Goal: Task Accomplishment & Management: Manage account settings

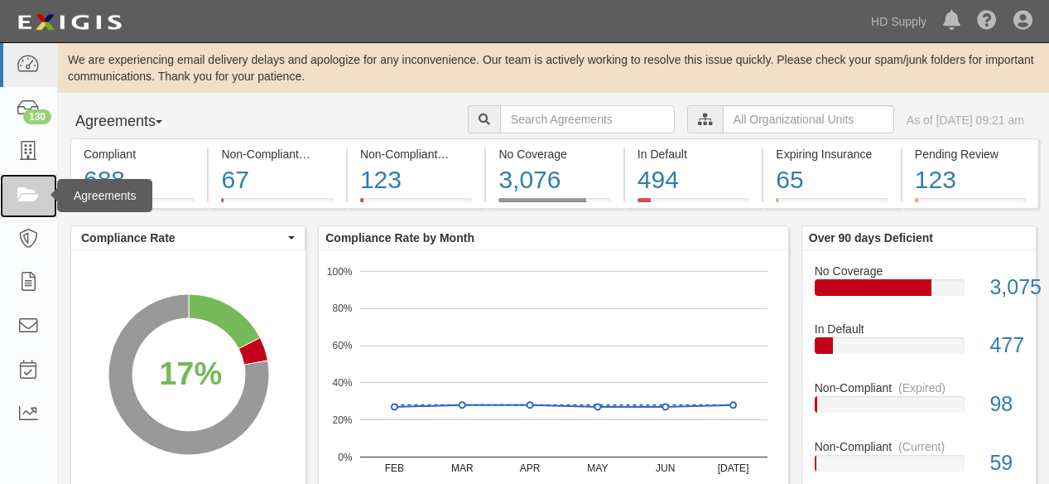
click at [28, 194] on icon at bounding box center [28, 195] width 23 height 19
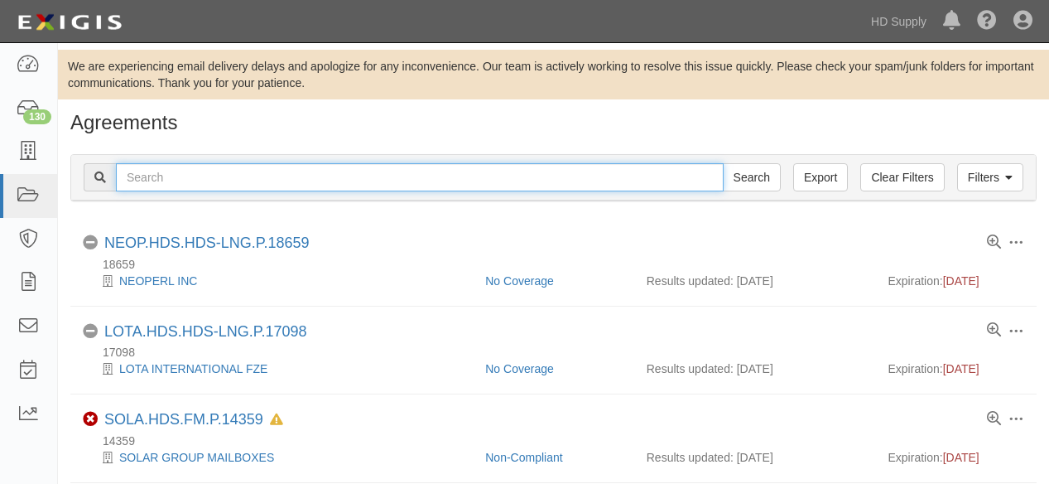
click at [275, 178] on input "text" at bounding box center [420, 177] width 608 height 28
type input "creative remodeling"
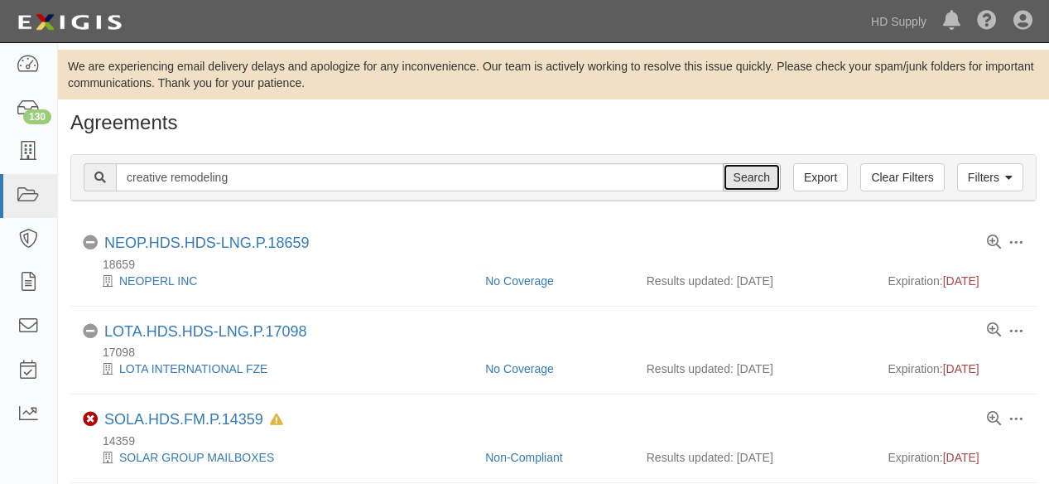
click at [765, 176] on input "Search" at bounding box center [752, 177] width 58 height 28
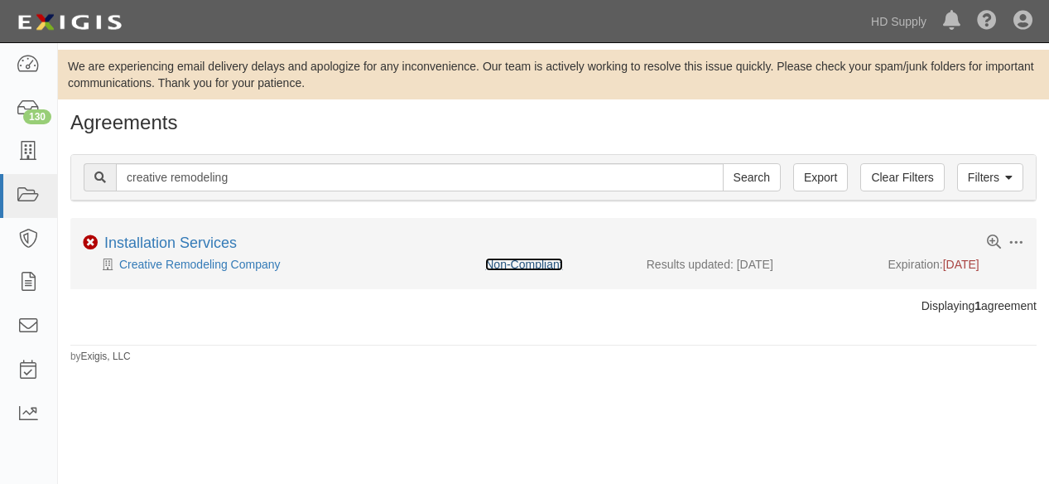
click at [502, 264] on link "Non-Compliant" at bounding box center [523, 264] width 77 height 13
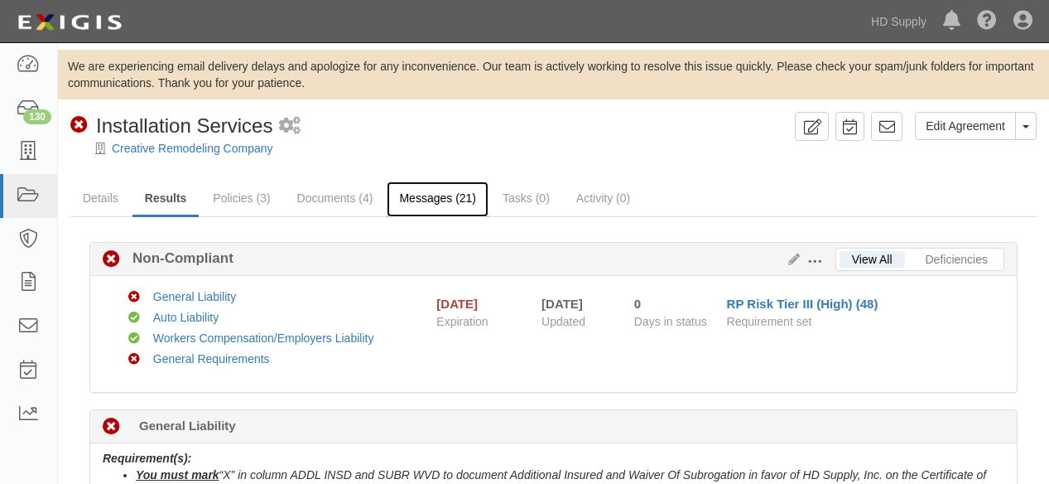
click at [425, 196] on link "Messages (21)" at bounding box center [438, 199] width 102 height 36
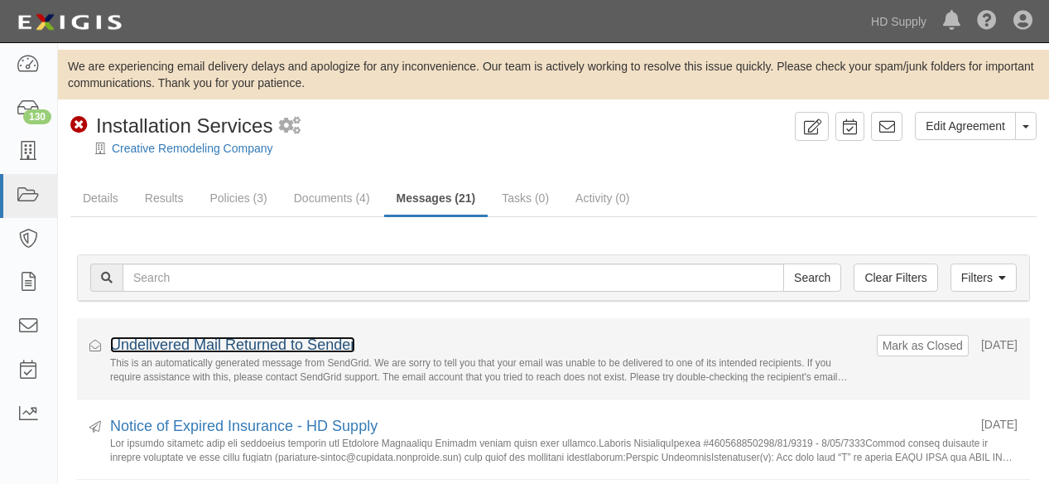
click at [248, 345] on link "Undelivered Mail Returned to Sender" at bounding box center [232, 344] width 245 height 17
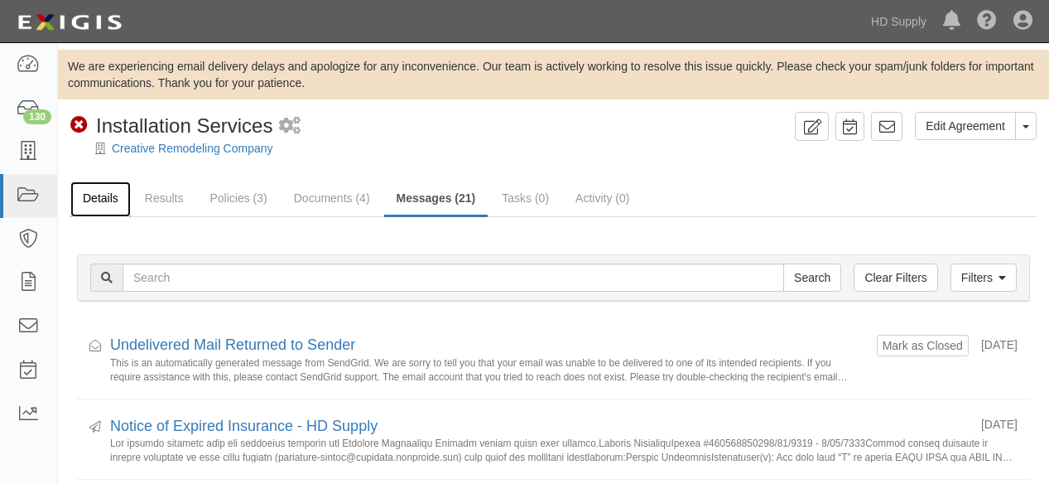
click at [98, 198] on link "Details" at bounding box center [100, 199] width 60 height 36
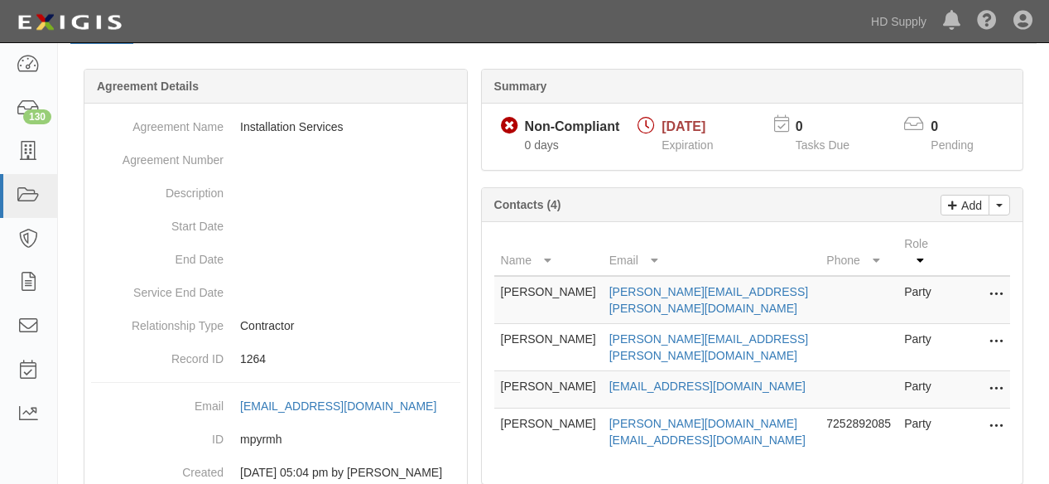
scroll to position [184, 0]
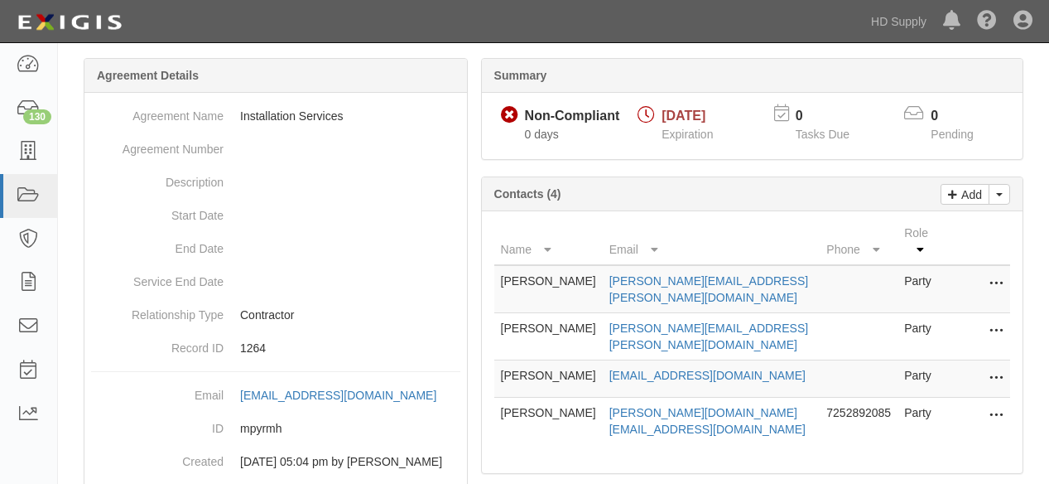
click at [995, 368] on icon at bounding box center [996, 379] width 13 height 22
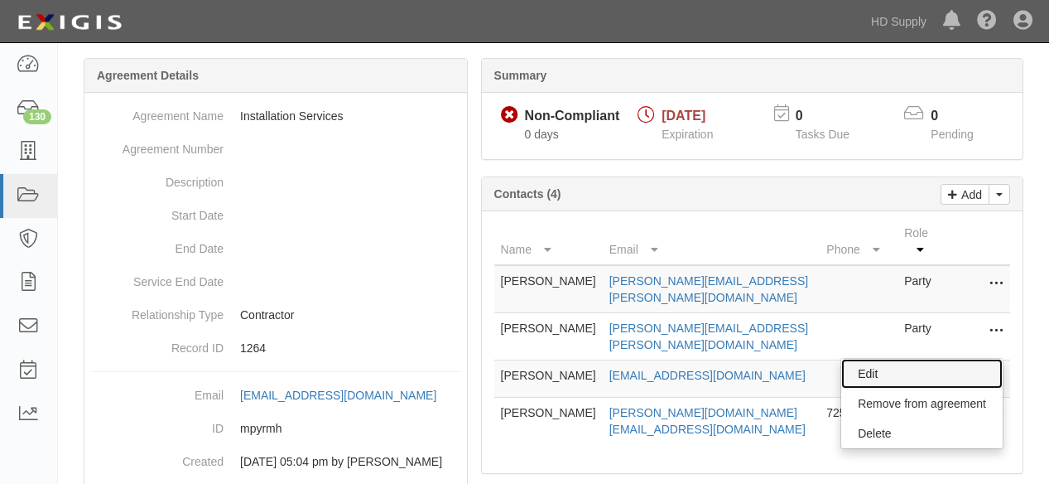
click at [871, 359] on link "Edit" at bounding box center [921, 374] width 161 height 30
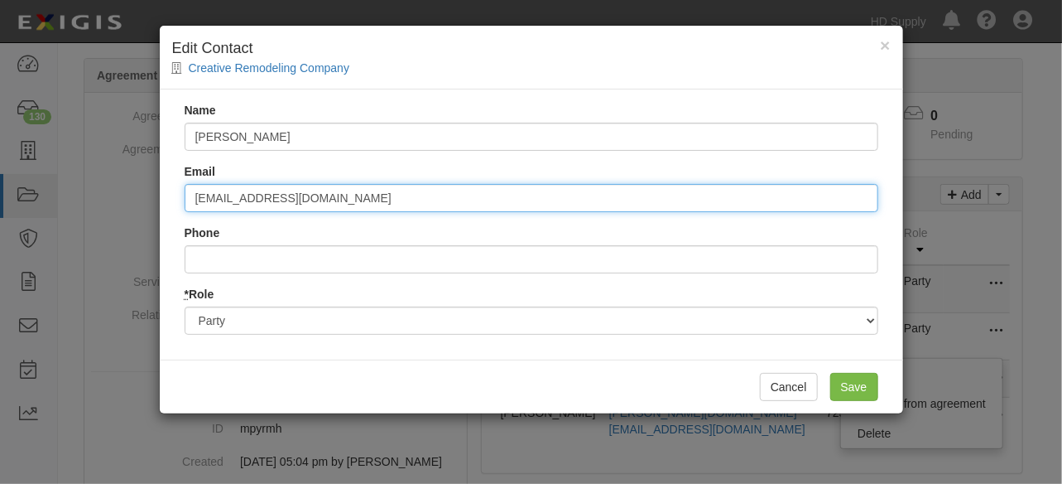
drag, startPoint x: 331, startPoint y: 198, endPoint x: 113, endPoint y: 212, distance: 219.1
click at [113, 211] on div "× Edit Contact Creative Remodeling Company Name Gaetano Luongo Email crc.kluong…" at bounding box center [531, 242] width 1062 height 484
paste input "crc.kgluongo@gmail.com"
type input "crc.kgluongo@gmail.com"
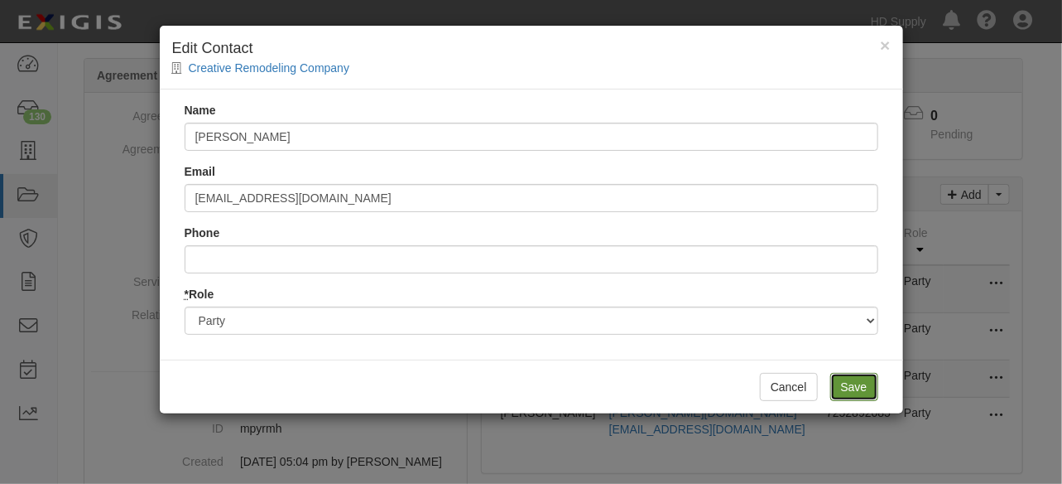
click at [846, 374] on input "Save" at bounding box center [855, 387] width 48 height 28
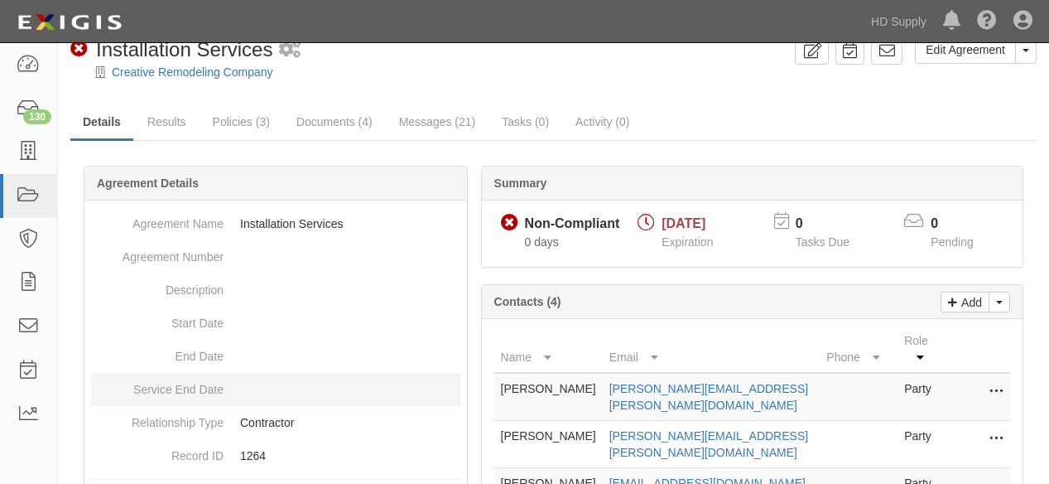
scroll to position [0, 0]
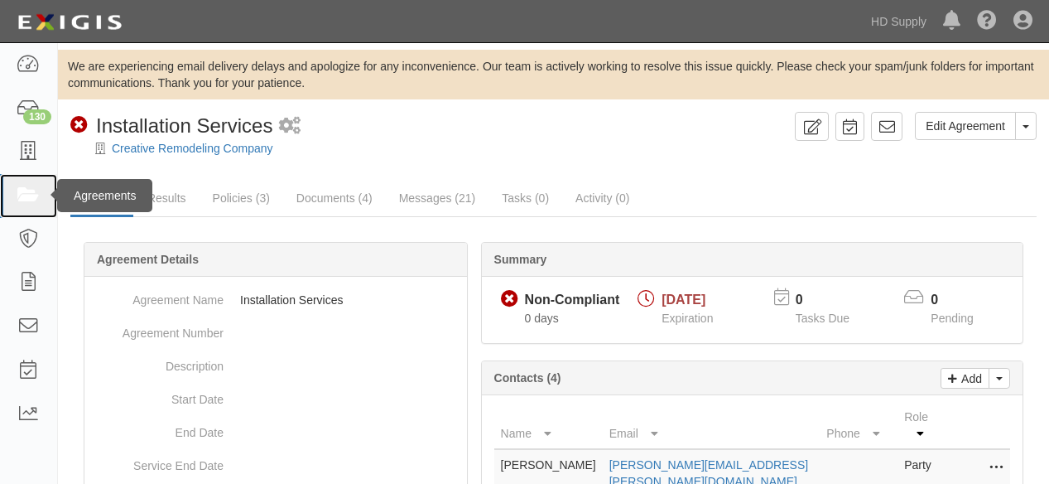
click at [22, 190] on icon at bounding box center [28, 195] width 23 height 19
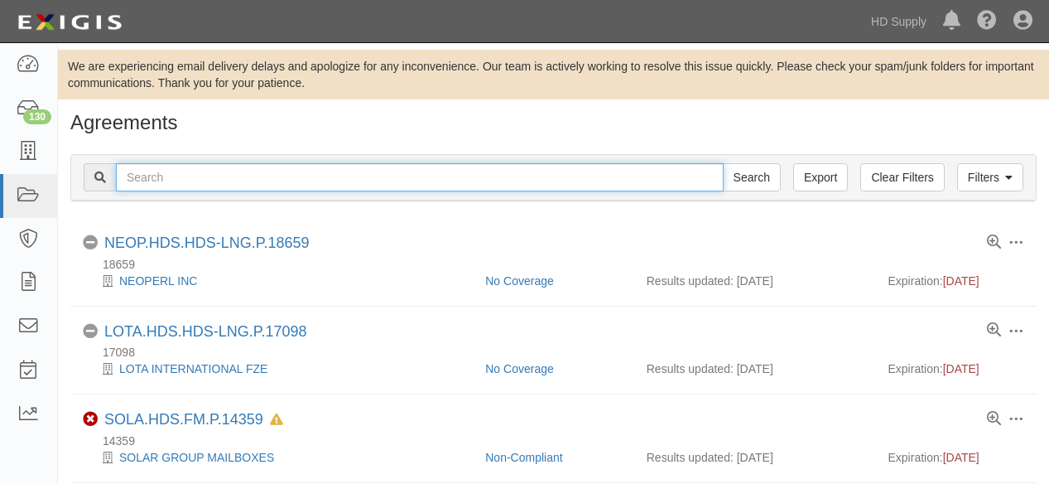
click at [220, 182] on input "text" at bounding box center [420, 177] width 608 height 28
type input "below zero"
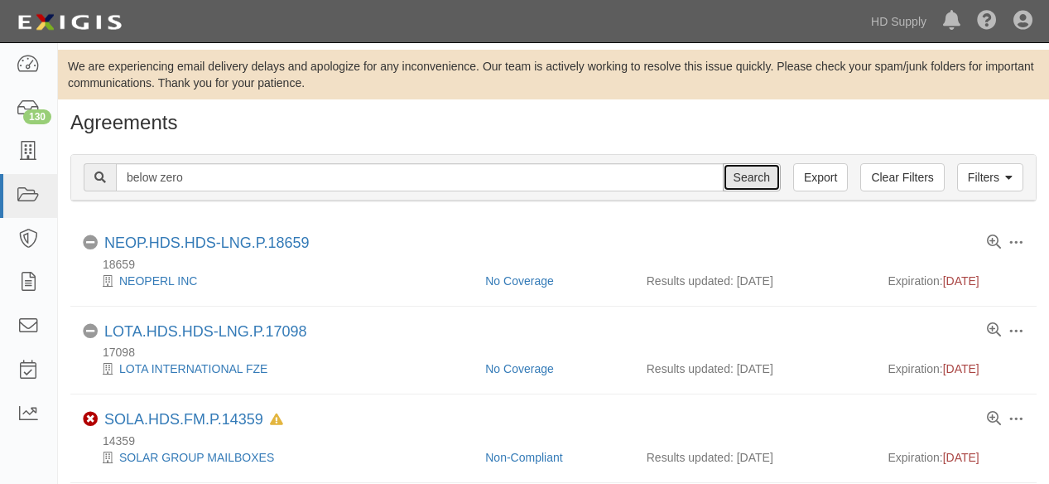
click at [746, 181] on input "Search" at bounding box center [752, 177] width 58 height 28
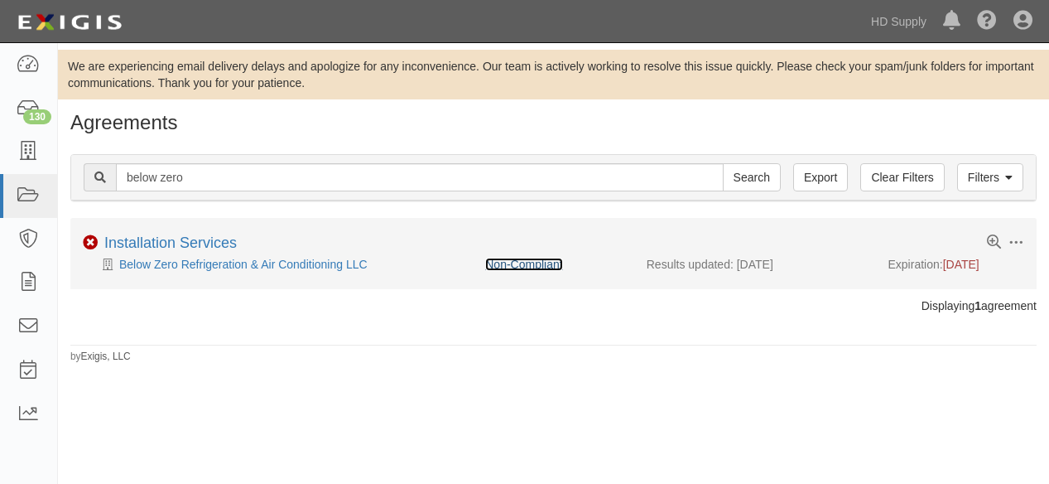
click at [523, 263] on link "Non-Compliant" at bounding box center [523, 264] width 77 height 13
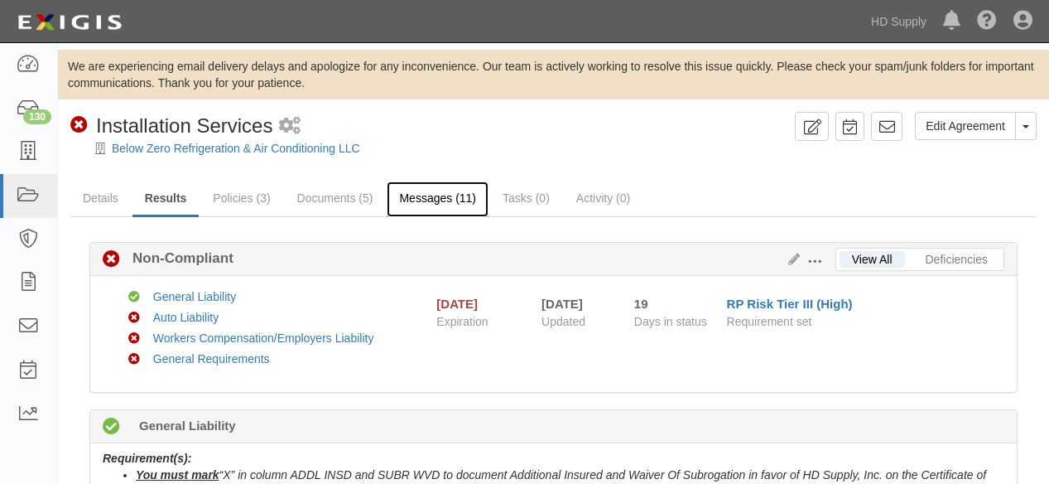
click at [455, 204] on link "Messages (11)" at bounding box center [438, 199] width 102 height 36
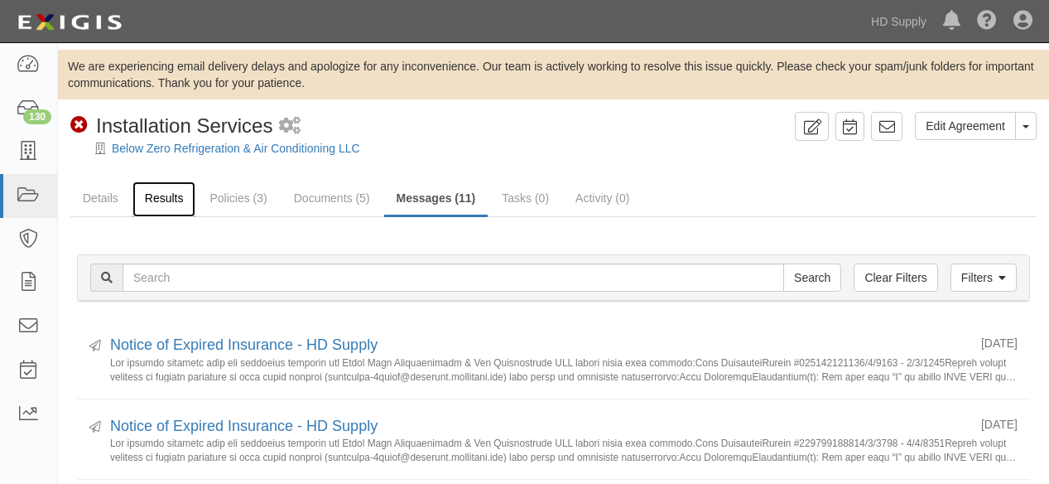
click at [158, 197] on link "Results" at bounding box center [165, 199] width 64 height 36
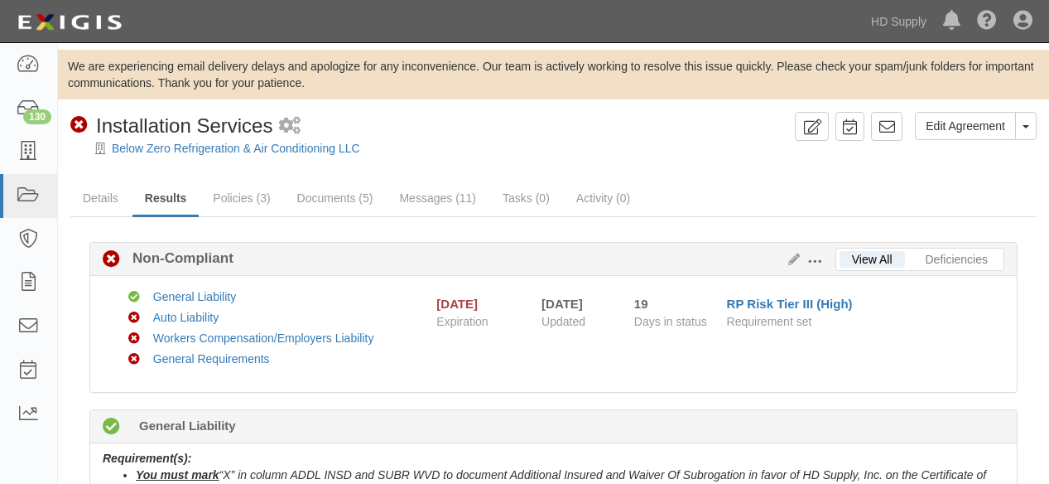
scroll to position [92, 0]
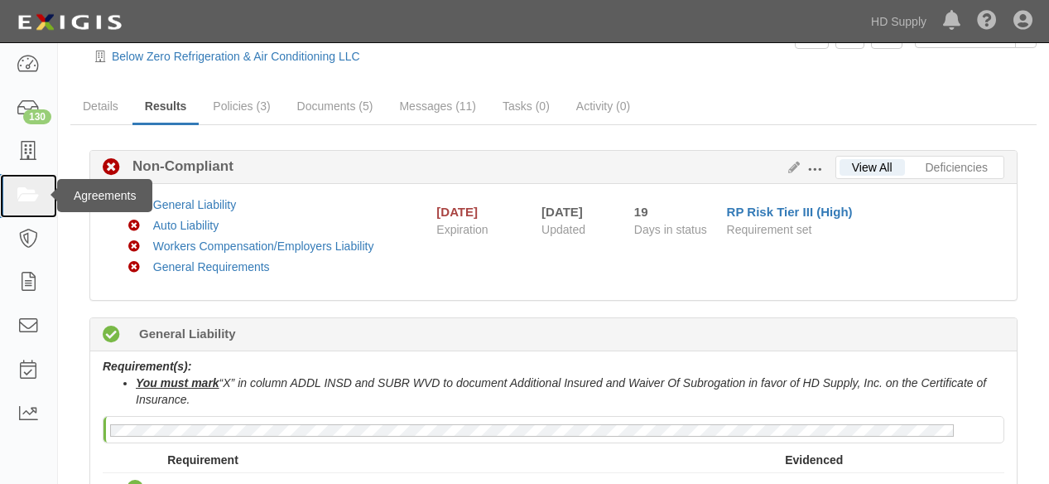
click at [35, 196] on icon at bounding box center [28, 195] width 23 height 19
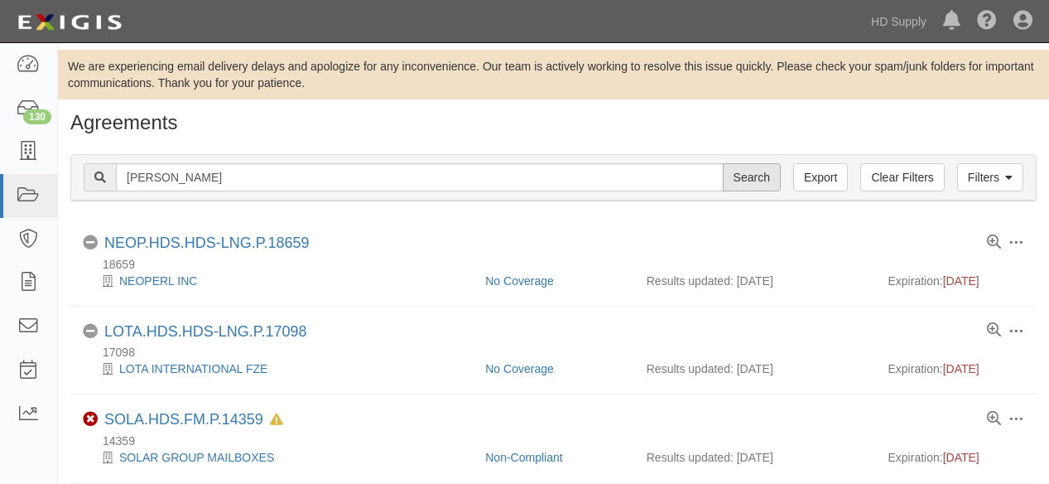
type input "[PERSON_NAME]"
click at [752, 174] on input "Search" at bounding box center [752, 177] width 58 height 28
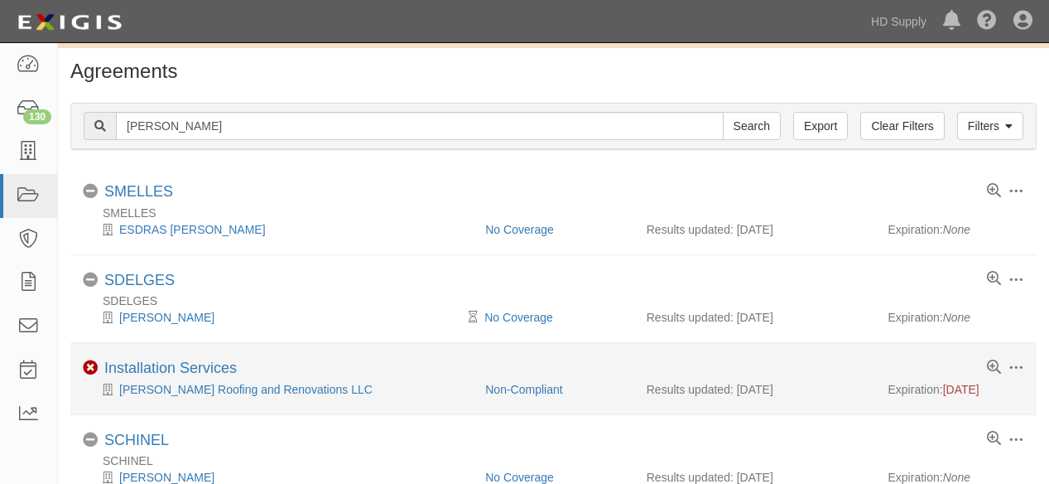
scroll to position [92, 0]
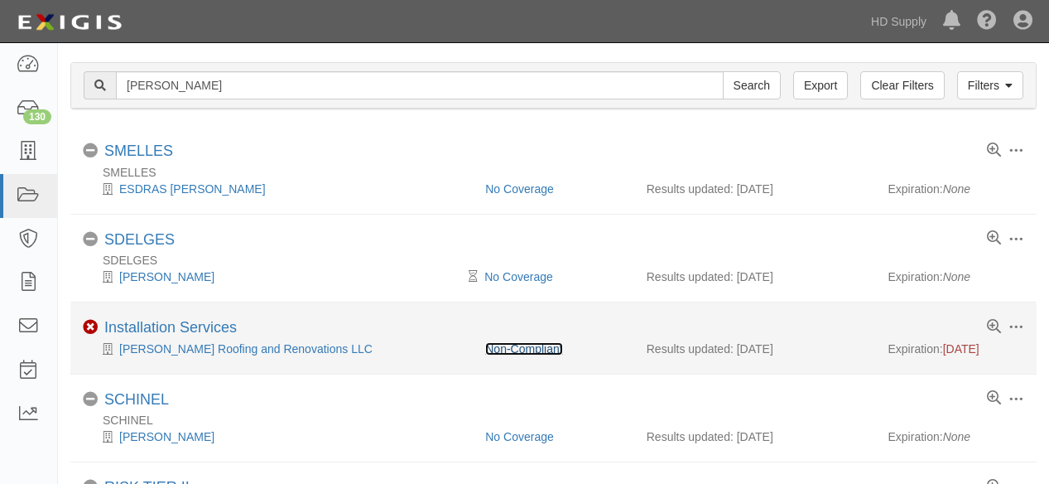
click at [535, 345] on link "Non-Compliant" at bounding box center [523, 348] width 77 height 13
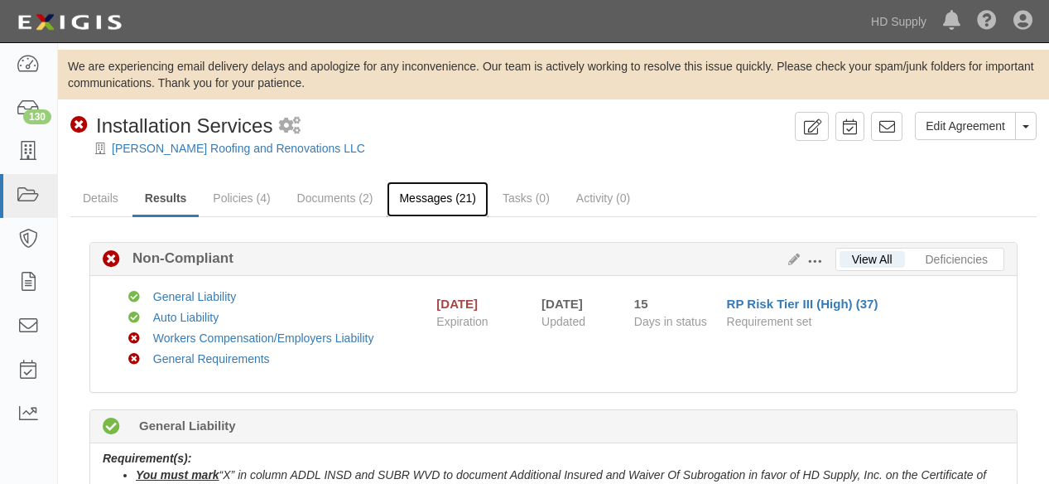
click at [447, 197] on link "Messages (21)" at bounding box center [438, 199] width 102 height 36
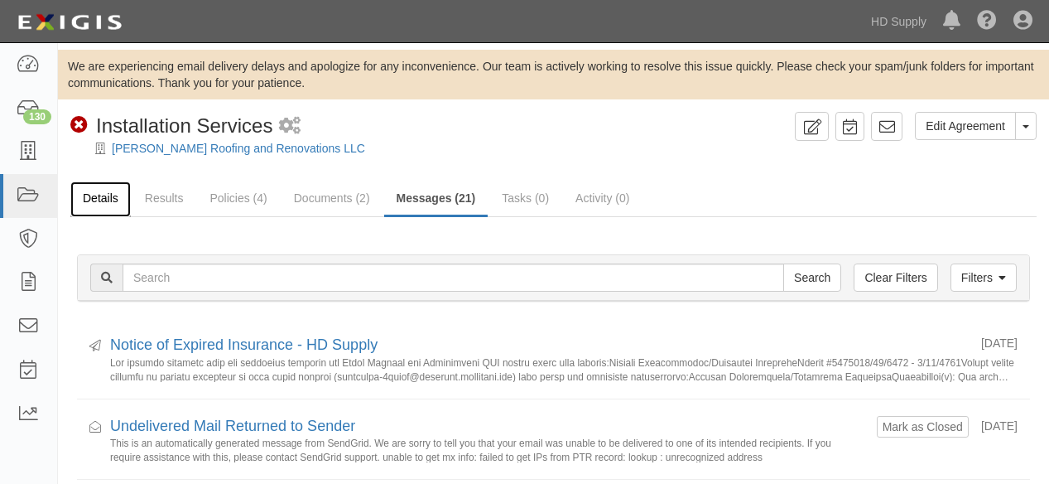
click at [103, 198] on link "Details" at bounding box center [100, 199] width 60 height 36
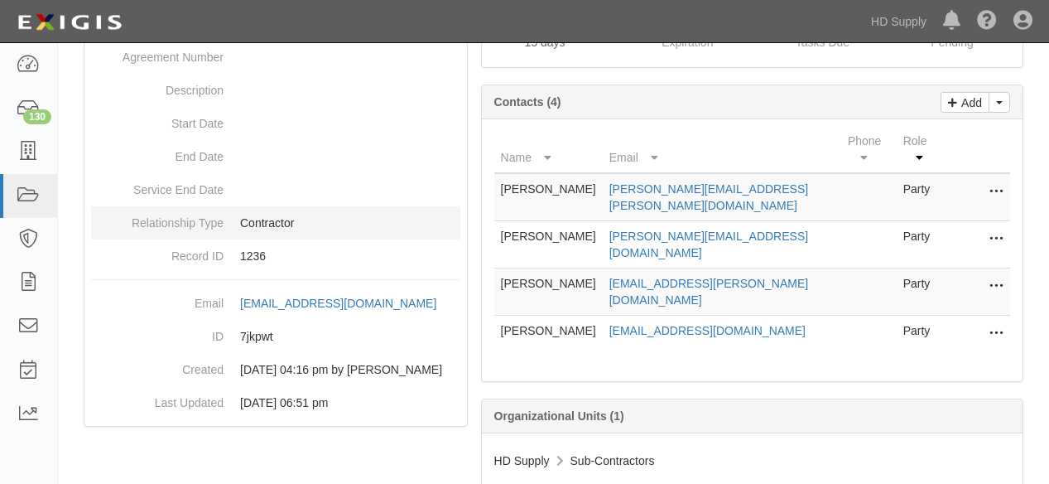
scroll to position [184, 0]
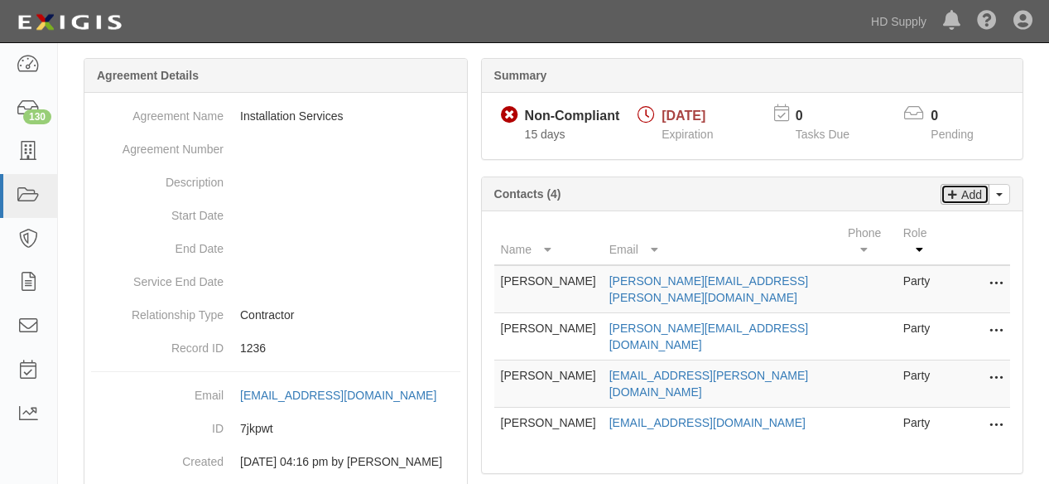
click at [966, 194] on p "Add" at bounding box center [969, 194] width 25 height 19
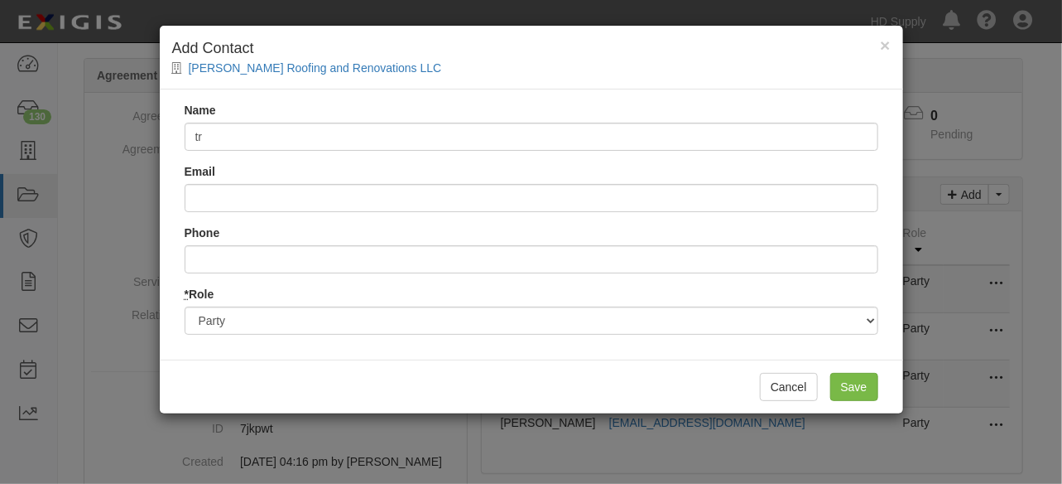
type input "t"
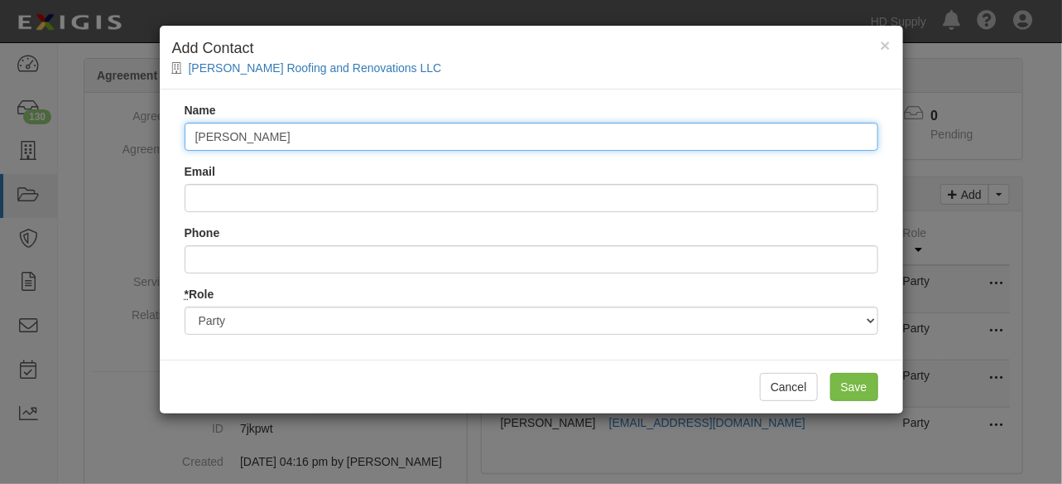
drag, startPoint x: 263, startPoint y: 141, endPoint x: 146, endPoint y: 142, distance: 117.6
click at [147, 141] on div "× Add Contact [PERSON_NAME] Roofing and Renovations LLC Name [PERSON_NAME] Emai…" at bounding box center [531, 242] width 1062 height 484
type input "[PERSON_NAME]"
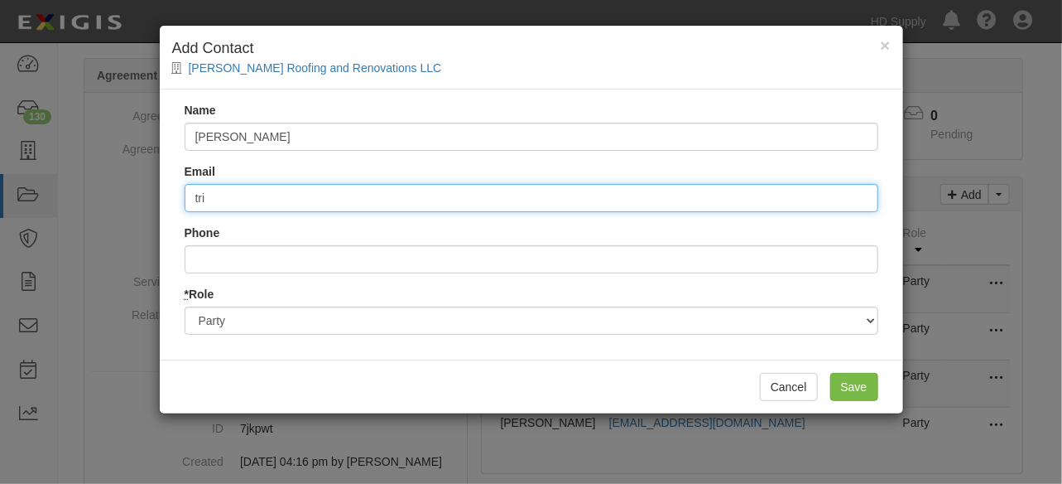
type input "[PERSON_NAME][DOMAIN_NAME][EMAIL_ADDRESS][DOMAIN_NAME]"
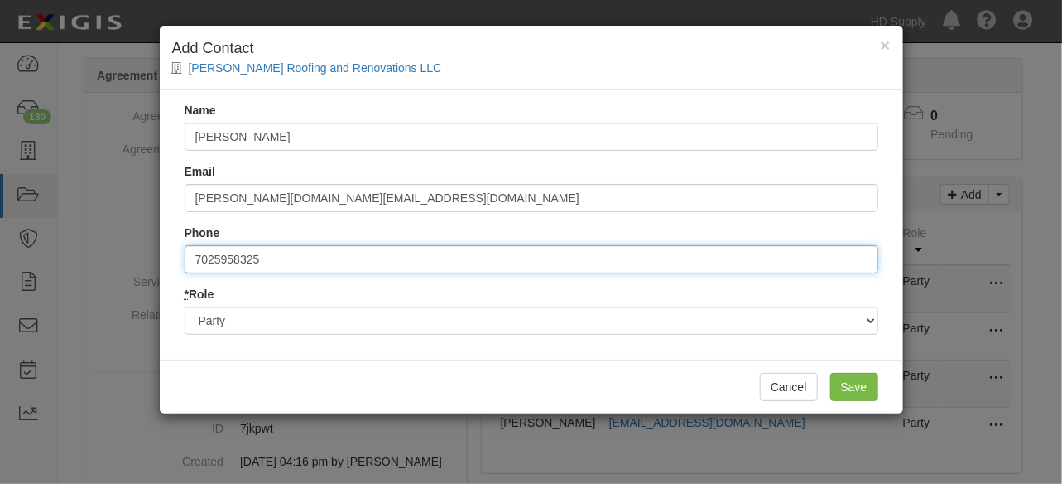
drag, startPoint x: 254, startPoint y: 260, endPoint x: 134, endPoint y: 268, distance: 120.4
click at [135, 267] on div "× Add Contact Elmes Roofing and Renovations LLC Name Trish Black Email tricia.b…" at bounding box center [531, 242] width 1062 height 484
type input "7252892085"
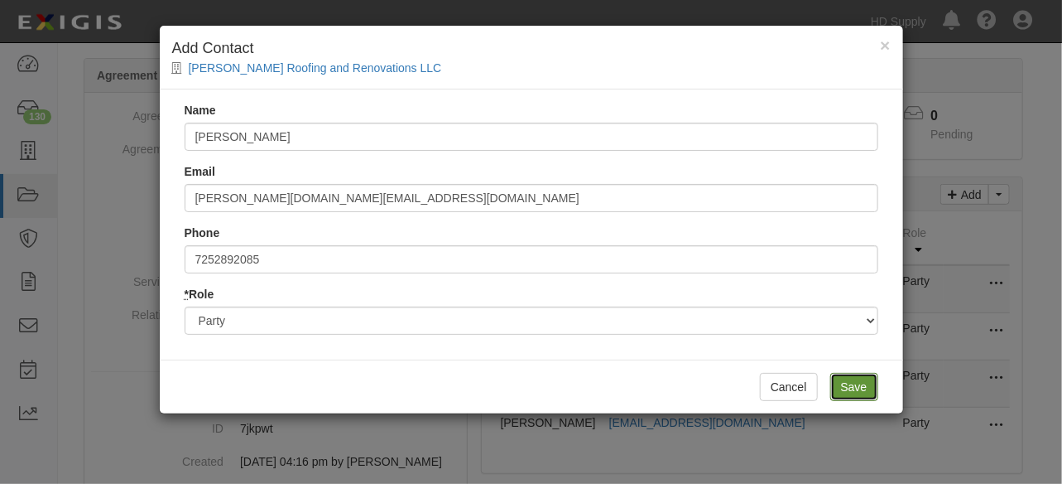
click at [843, 386] on input "Save" at bounding box center [855, 387] width 48 height 28
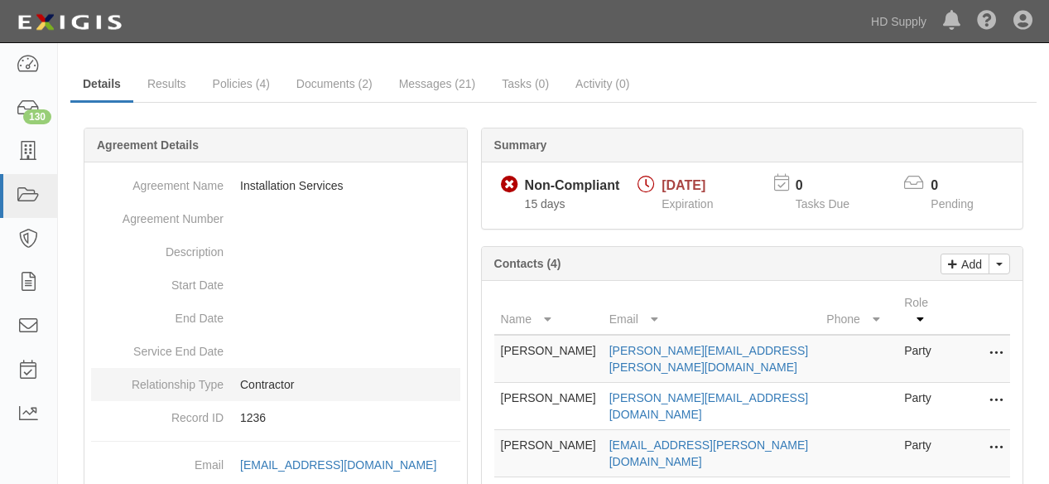
scroll to position [0, 0]
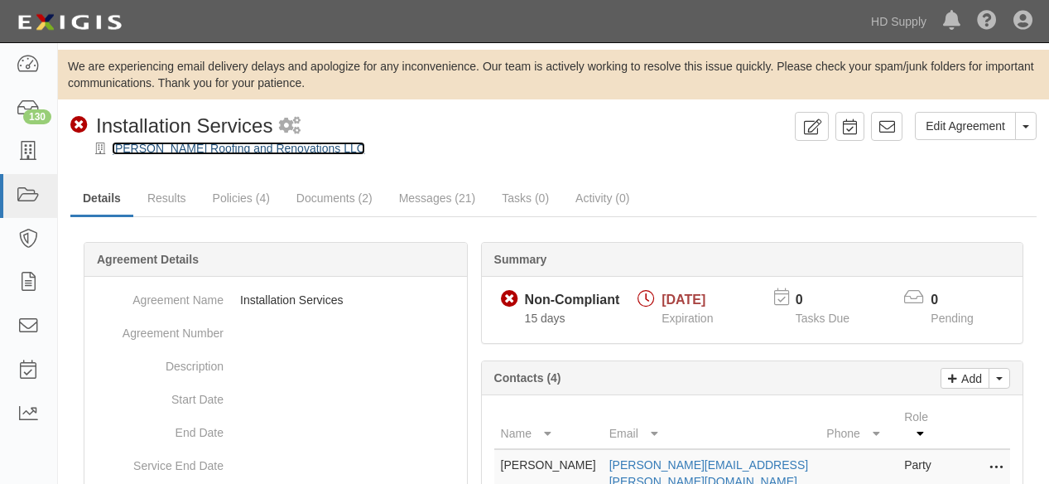
click at [193, 149] on link "[PERSON_NAME] Roofing and Renovations LLC" at bounding box center [238, 148] width 253 height 13
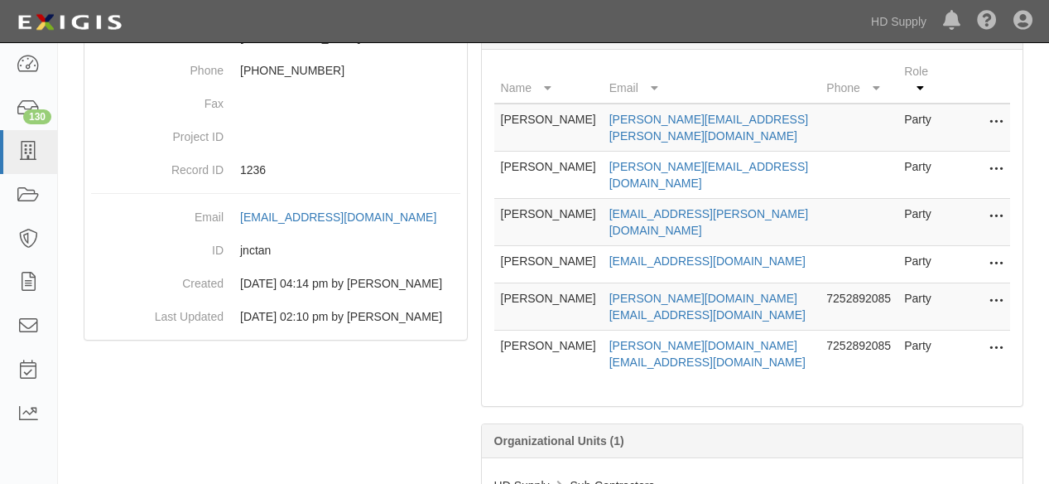
scroll to position [335, 0]
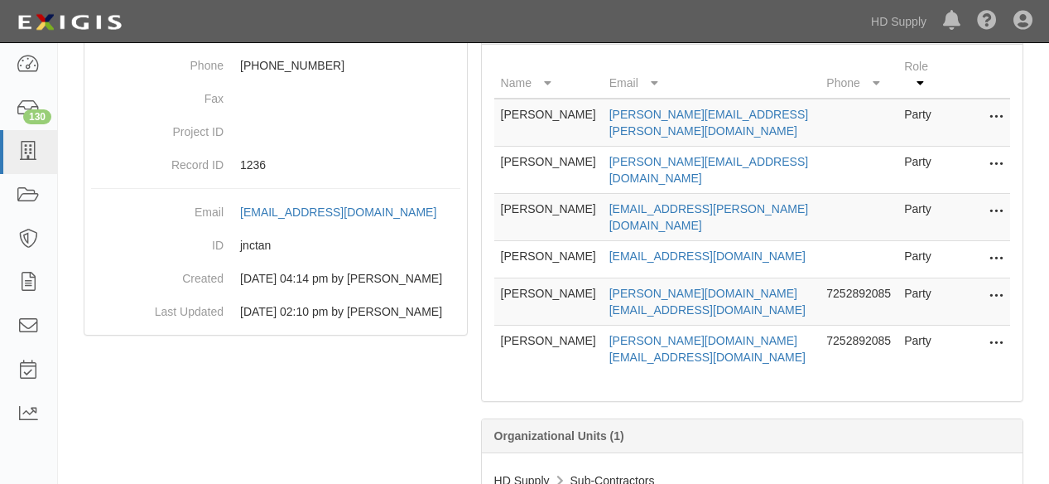
click at [991, 333] on icon at bounding box center [996, 344] width 13 height 22
click at [951, 354] on link "Delete" at bounding box center [937, 369] width 131 height 30
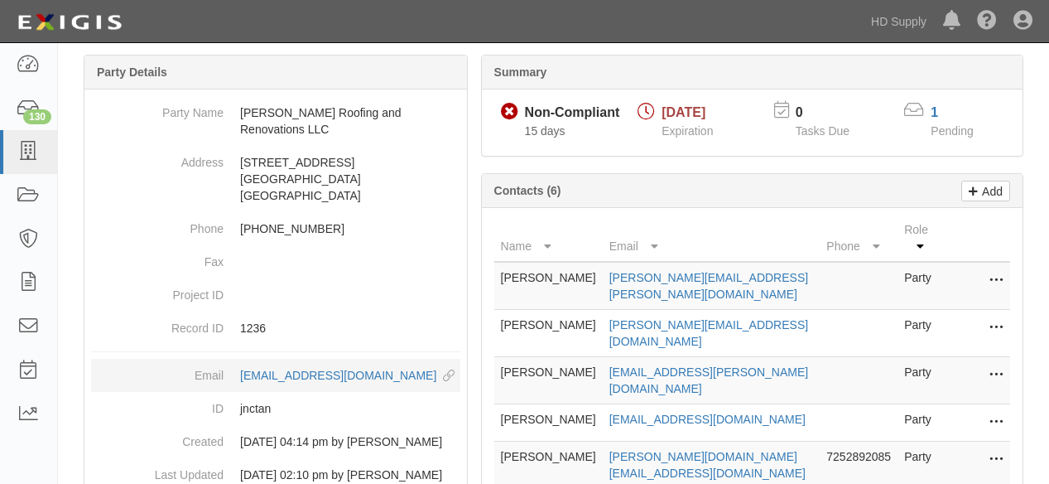
scroll to position [92, 0]
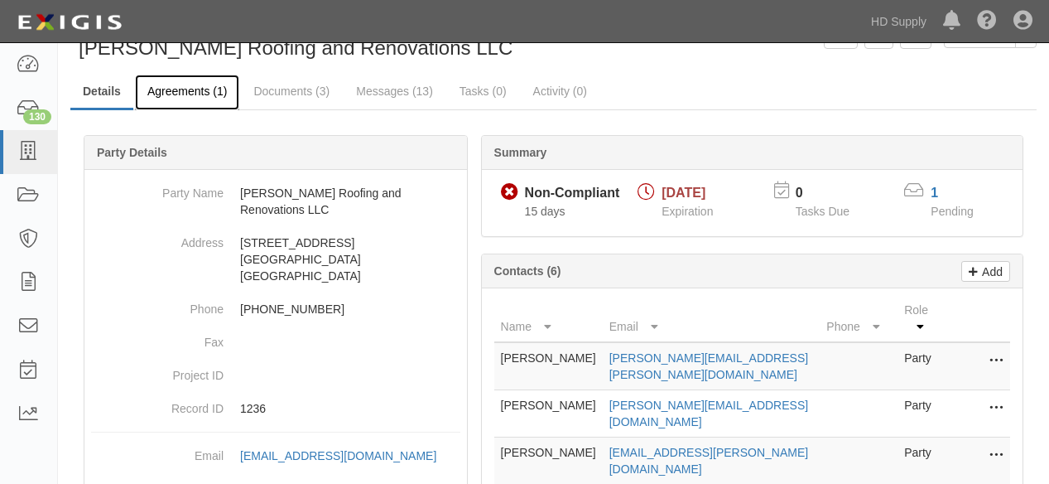
click at [184, 93] on link "Agreements (1)" at bounding box center [187, 93] width 104 height 36
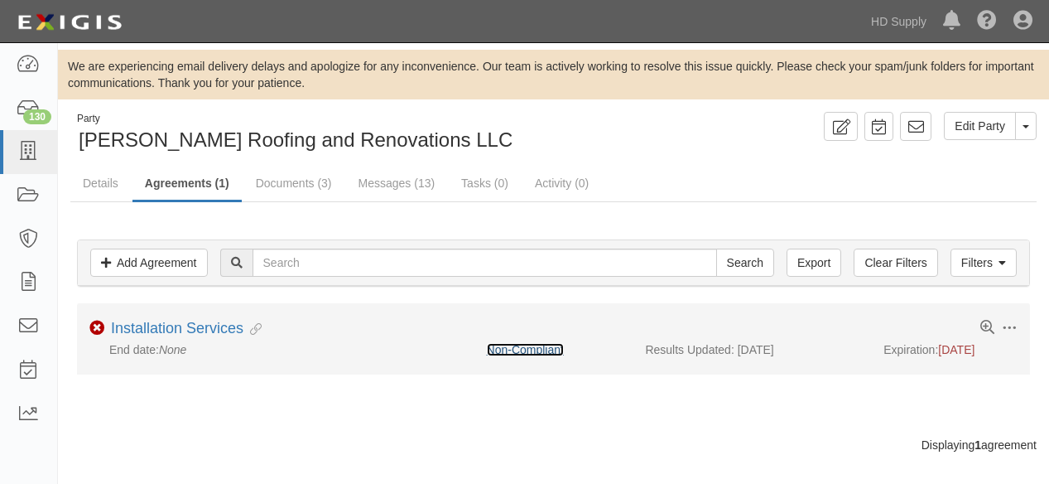
click at [542, 347] on link "Non-Compliant" at bounding box center [525, 349] width 77 height 13
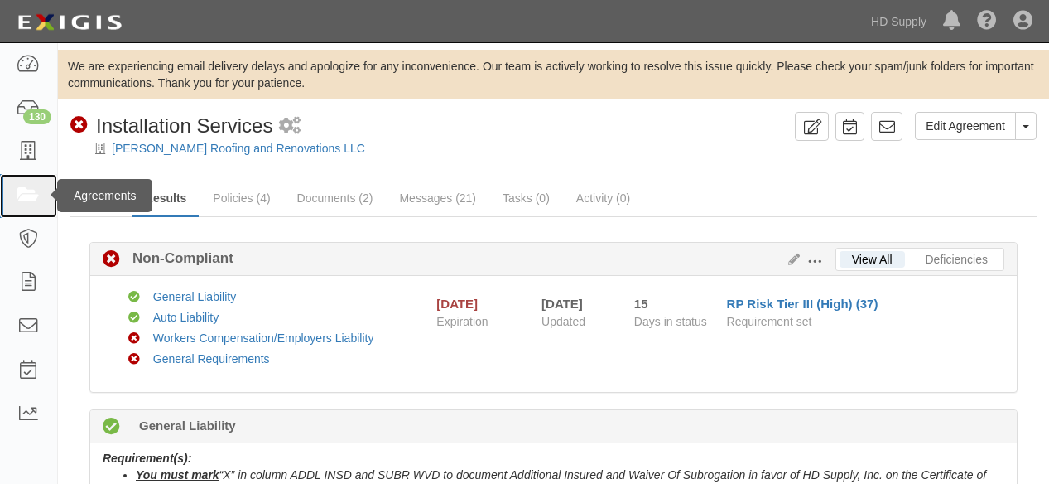
click at [23, 193] on icon at bounding box center [28, 195] width 23 height 19
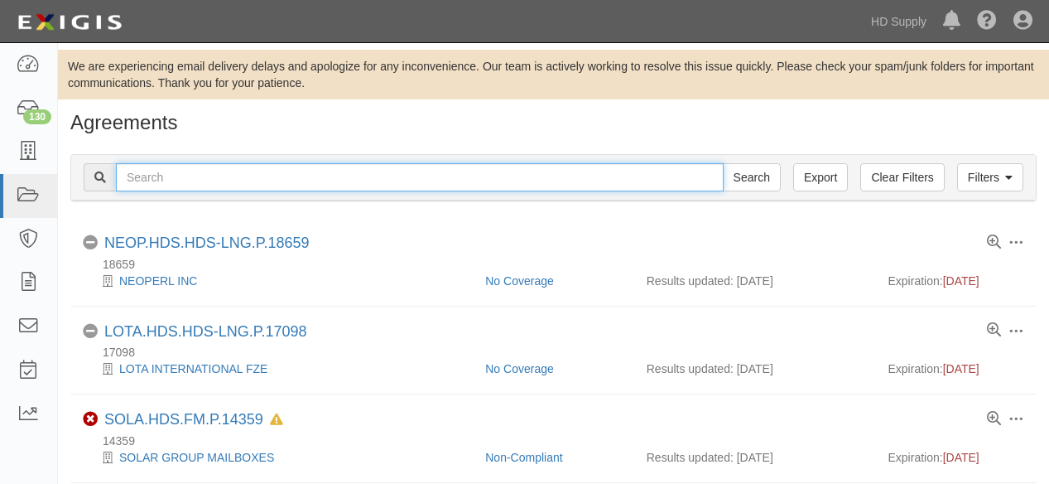
click at [190, 181] on input "text" at bounding box center [420, 177] width 608 height 28
type input "nigella"
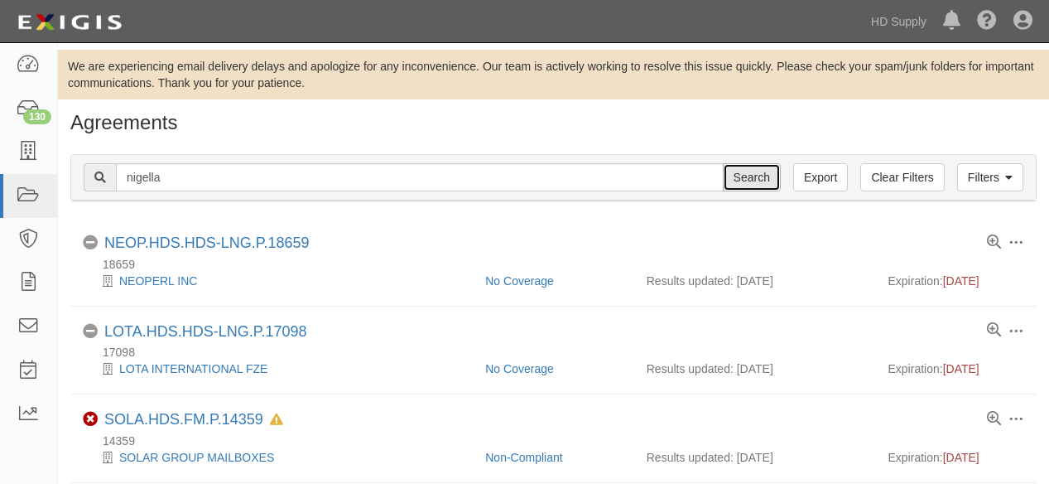
click at [750, 181] on input "Search" at bounding box center [752, 177] width 58 height 28
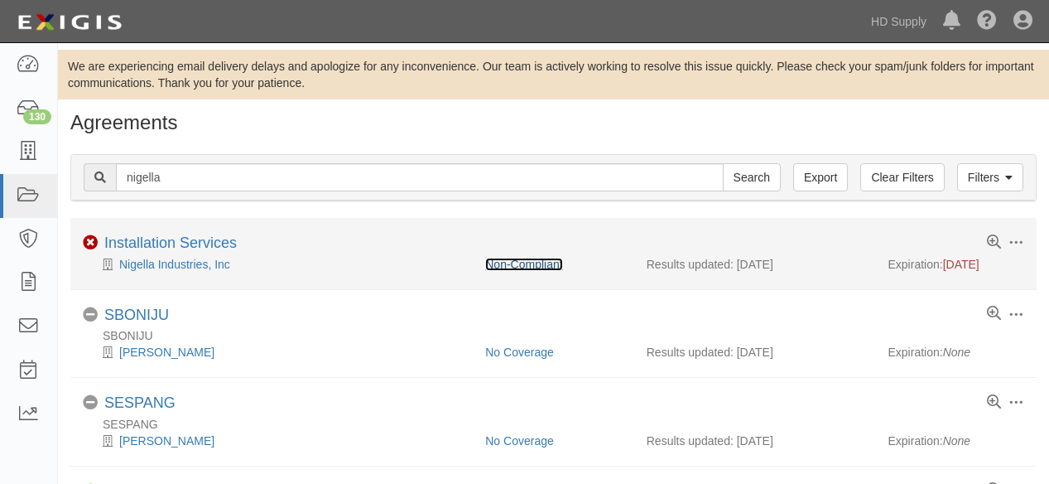
click at [533, 266] on link "Non-Compliant" at bounding box center [523, 264] width 77 height 13
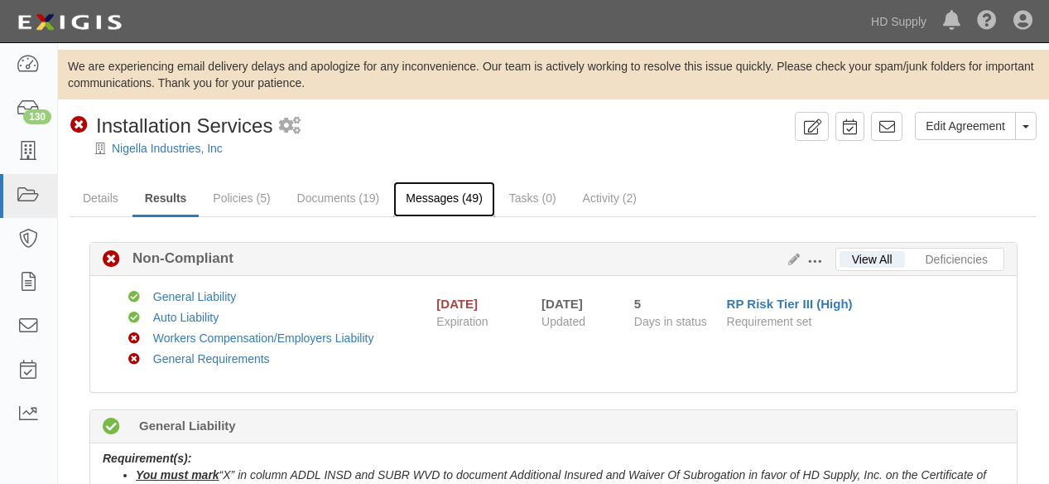
click at [455, 200] on link "Messages (49)" at bounding box center [444, 199] width 102 height 36
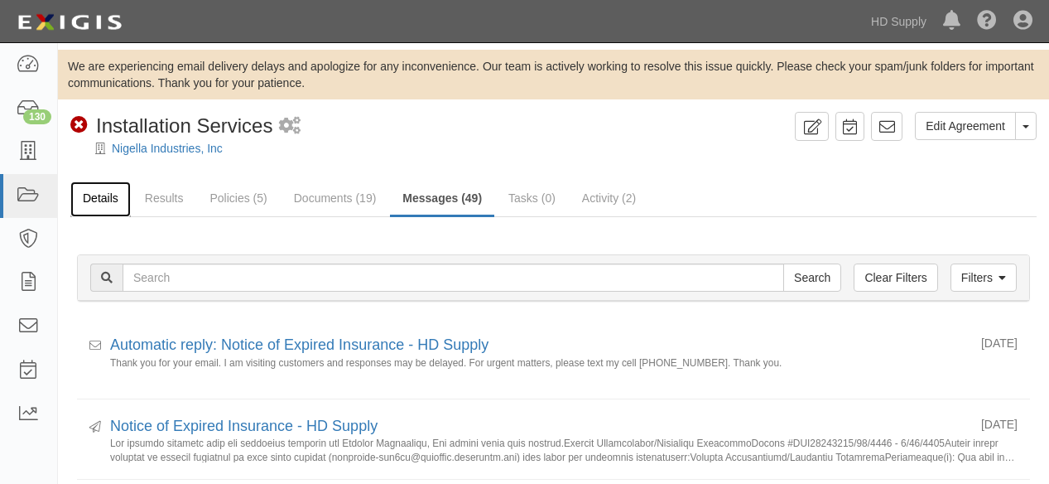
click at [105, 199] on link "Details" at bounding box center [100, 199] width 60 height 36
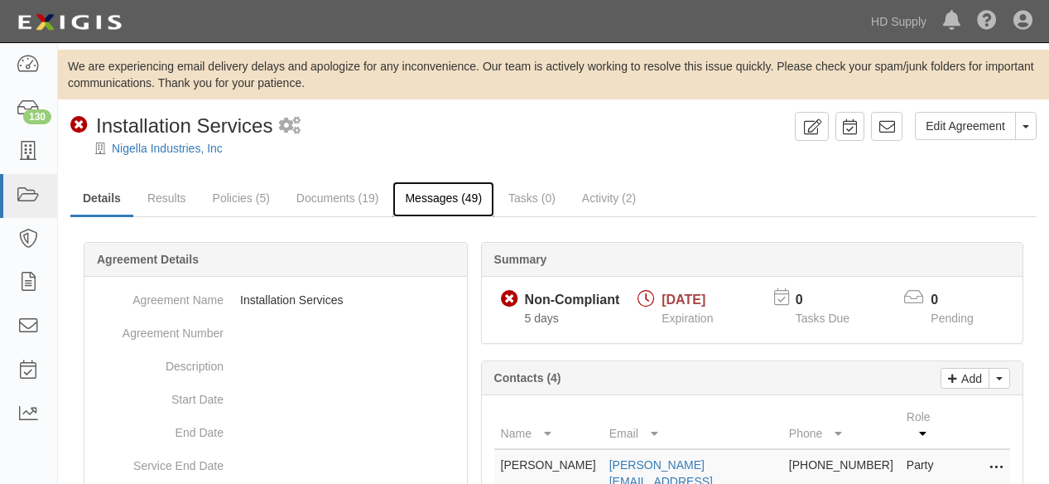
click at [433, 200] on link "Messages (49)" at bounding box center [444, 199] width 102 height 36
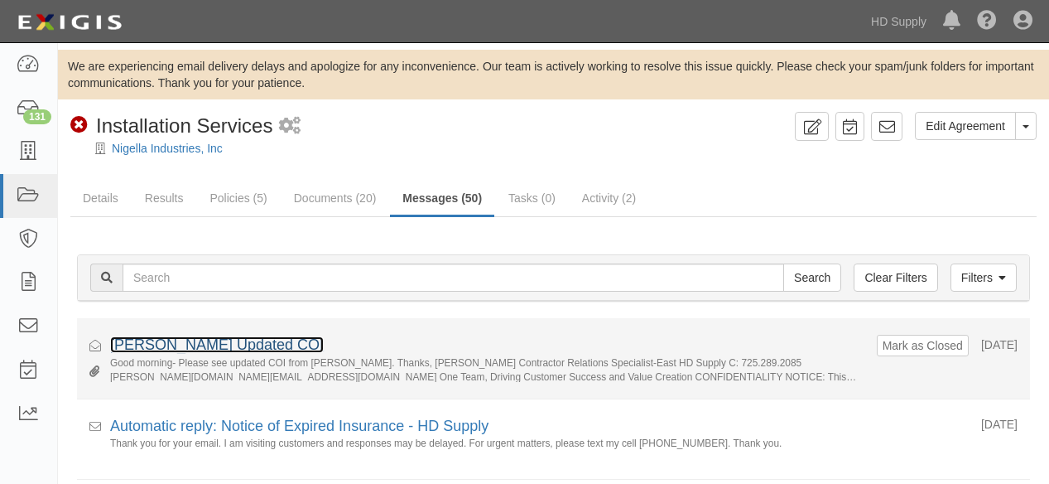
click at [156, 340] on link "Nigella Updated COI" at bounding box center [217, 344] width 214 height 17
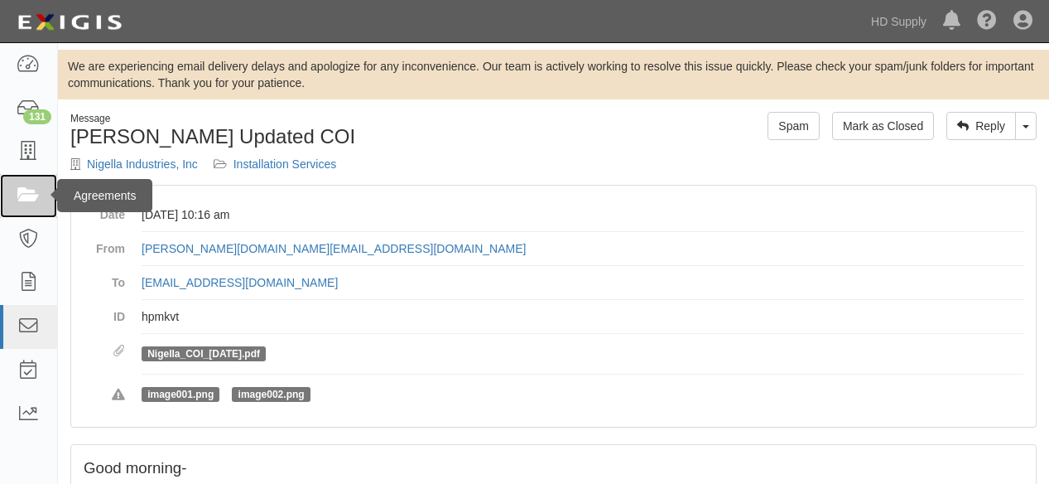
click at [27, 200] on icon at bounding box center [28, 195] width 23 height 19
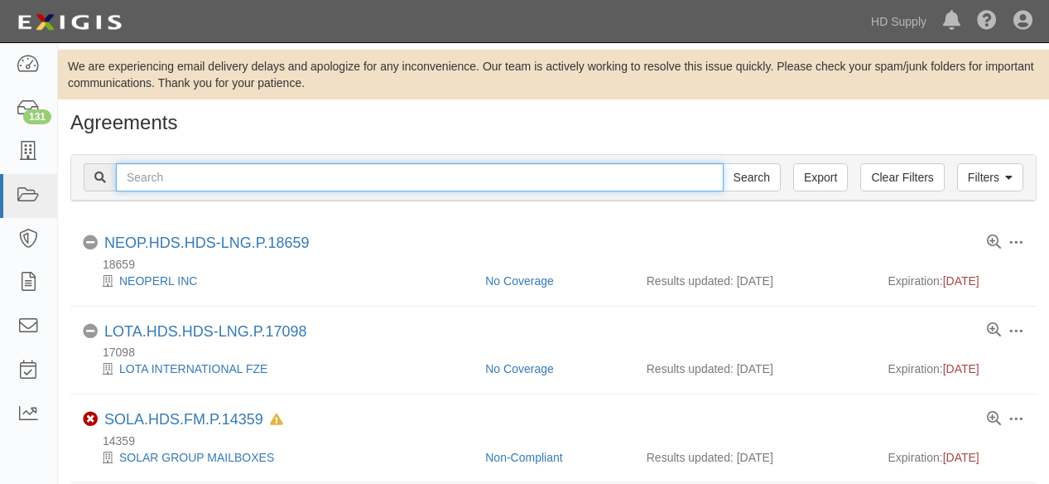
click at [199, 181] on input "text" at bounding box center [420, 177] width 608 height 28
type input "The Q Group"
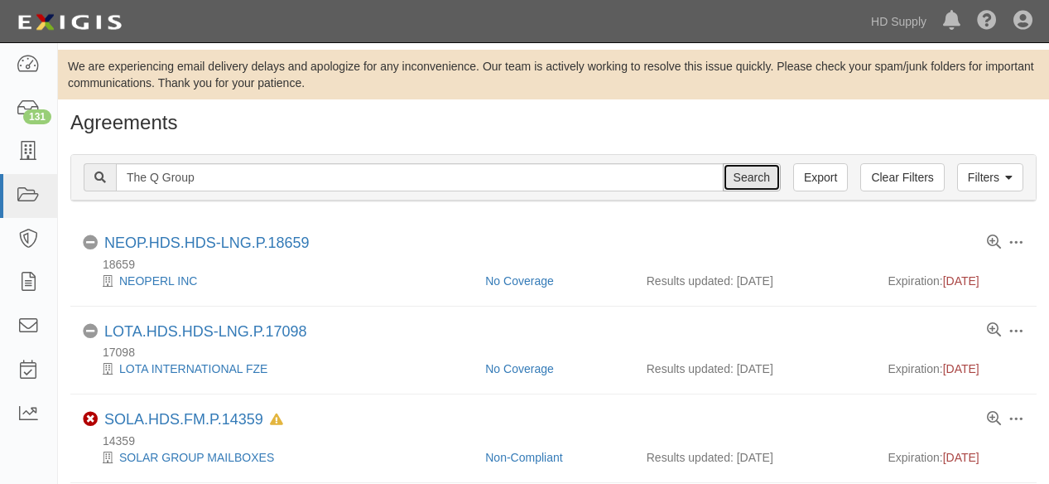
click at [748, 181] on input "Search" at bounding box center [752, 177] width 58 height 28
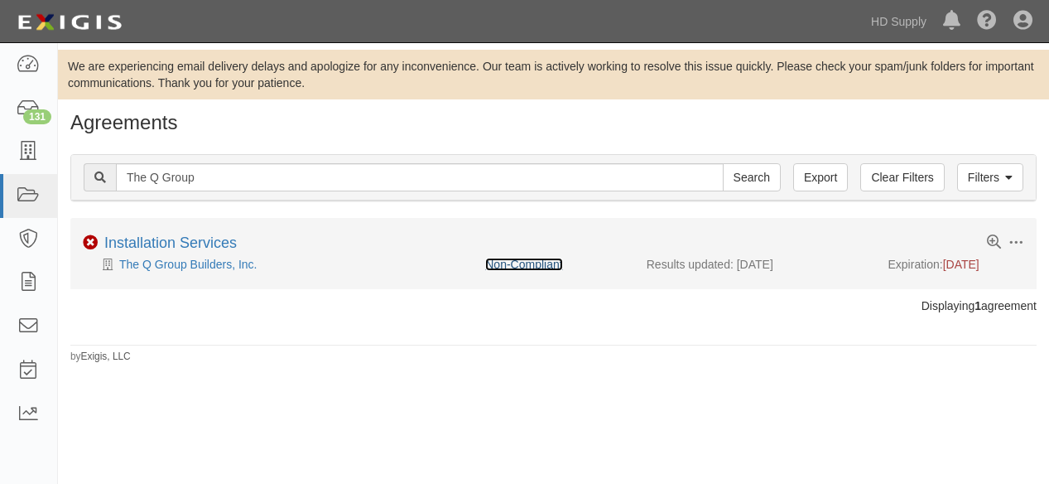
click at [516, 264] on link "Non-Compliant" at bounding box center [523, 264] width 77 height 13
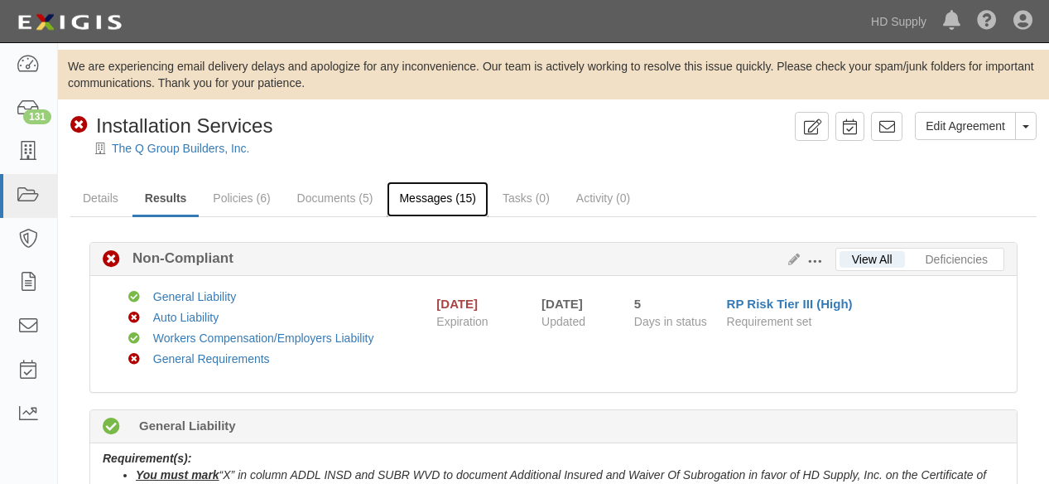
click at [451, 196] on link "Messages (15)" at bounding box center [438, 199] width 102 height 36
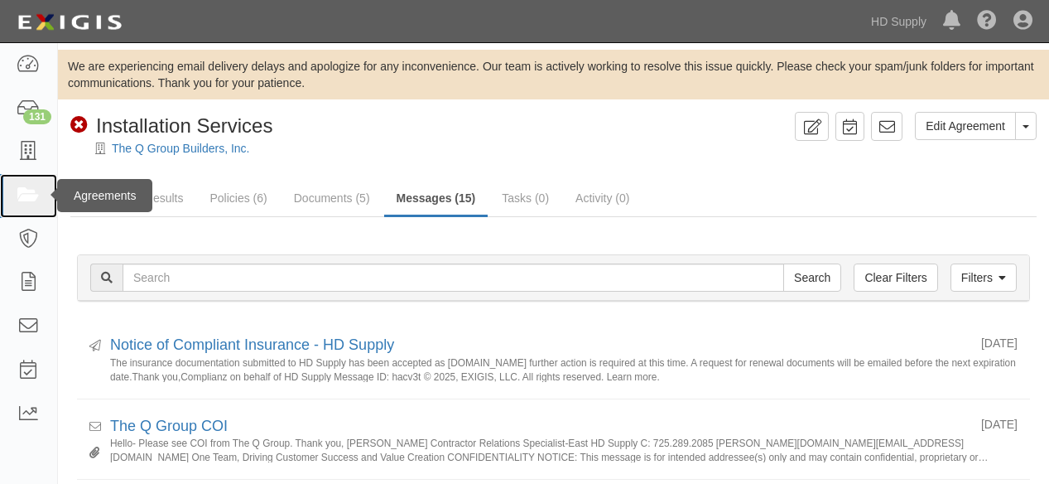
click at [25, 199] on icon at bounding box center [28, 195] width 23 height 19
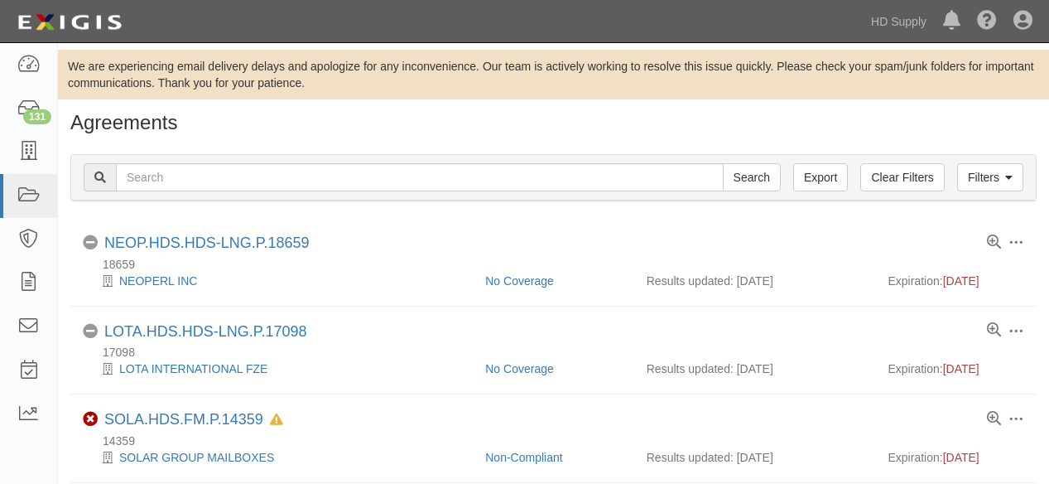
click at [196, 175] on input "text" at bounding box center [420, 177] width 608 height 28
type input "elmes"
click at [744, 183] on input "Search" at bounding box center [752, 177] width 58 height 28
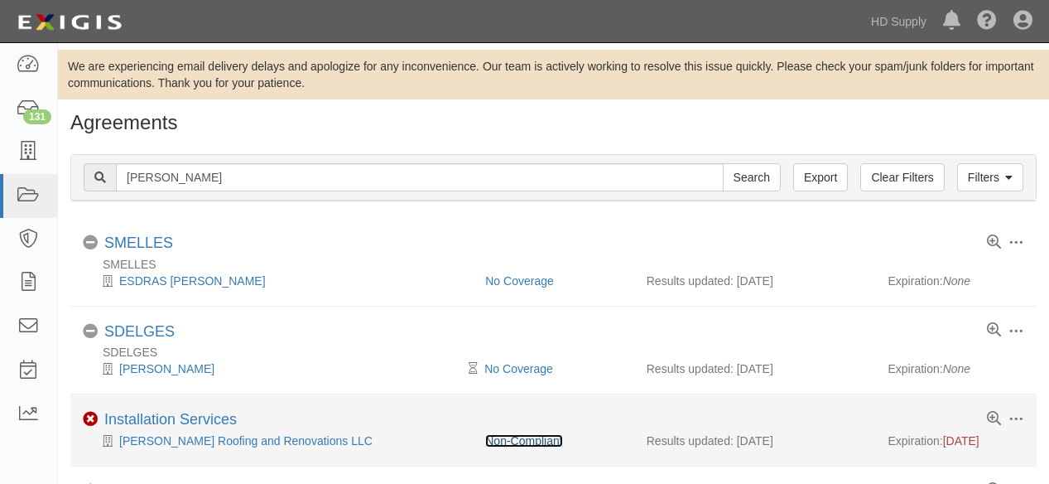
click at [541, 442] on link "Non-Compliant" at bounding box center [523, 440] width 77 height 13
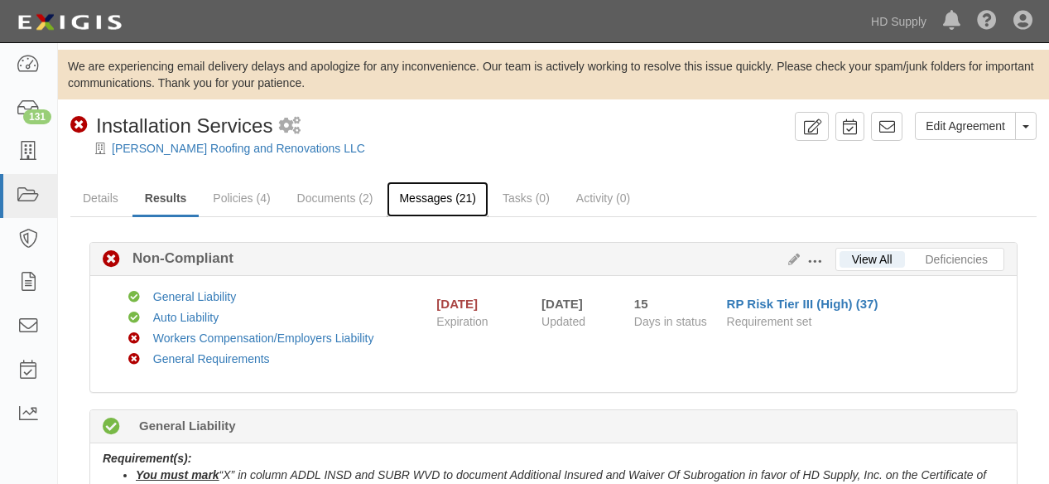
click at [436, 200] on link "Messages (21)" at bounding box center [438, 199] width 102 height 36
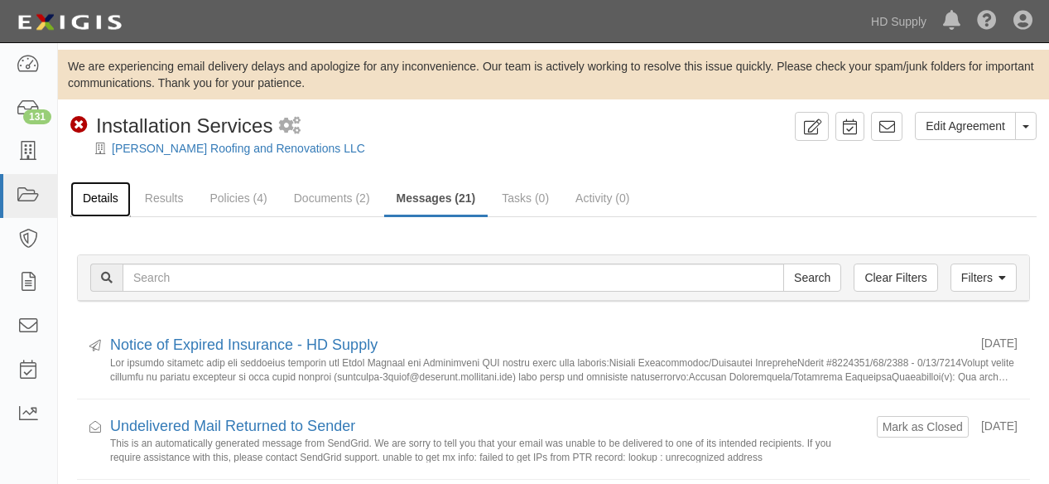
click at [108, 198] on link "Details" at bounding box center [100, 199] width 60 height 36
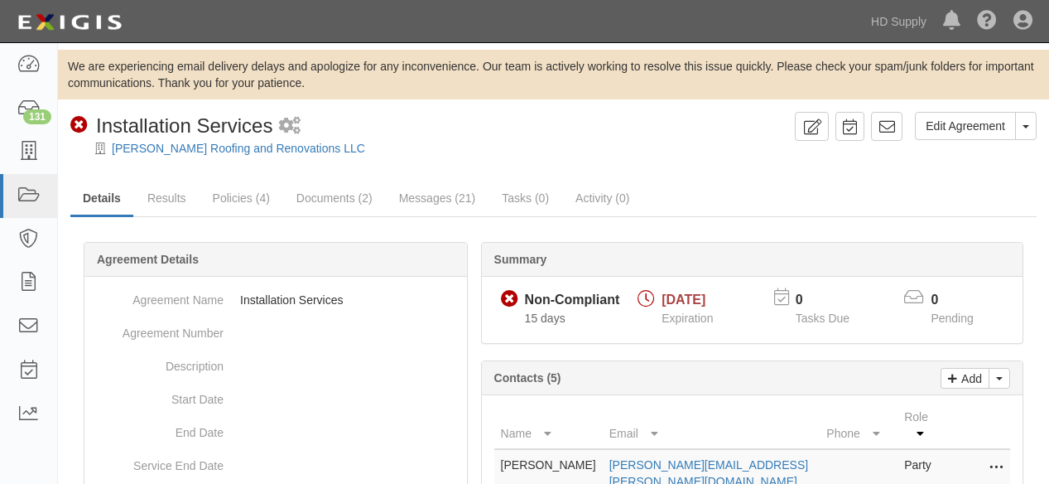
scroll to position [276, 0]
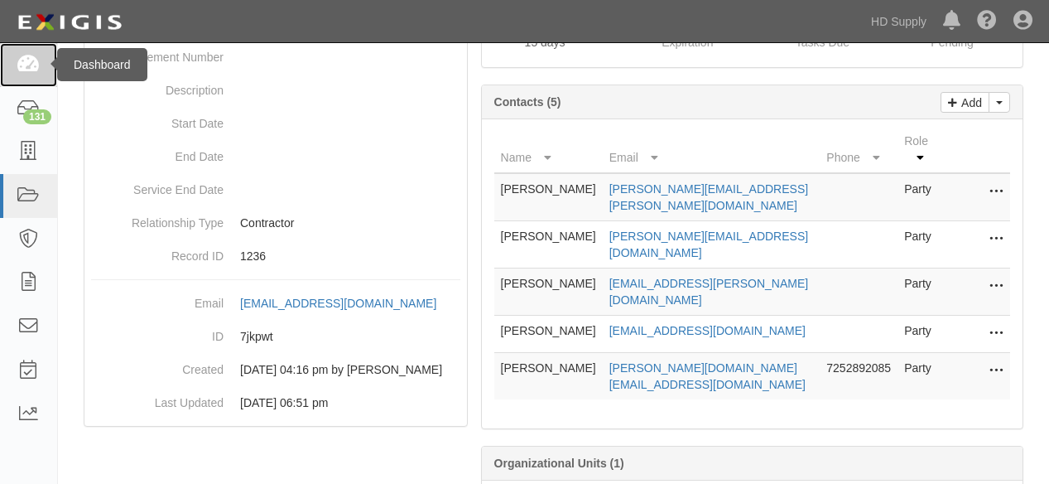
click at [27, 71] on icon at bounding box center [28, 64] width 23 height 19
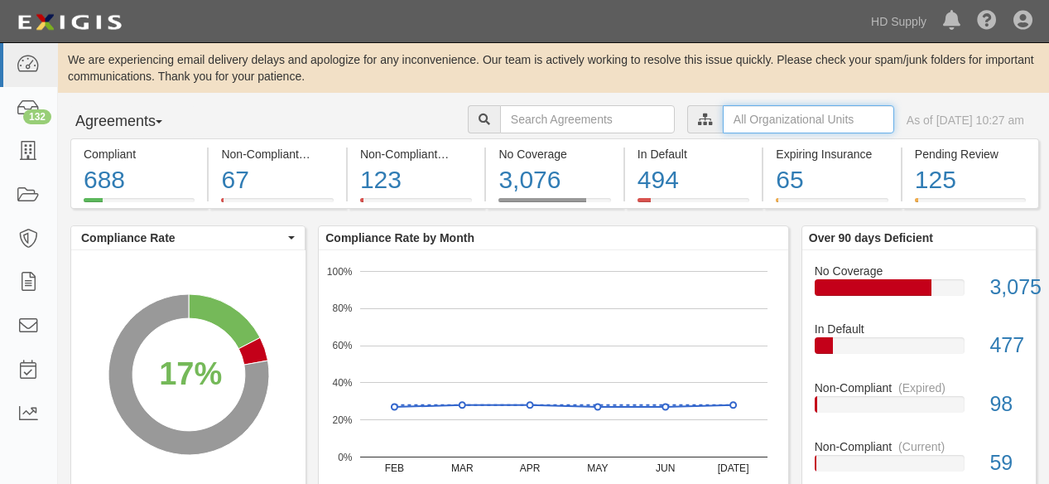
click at [723, 123] on input "text" at bounding box center [808, 119] width 171 height 28
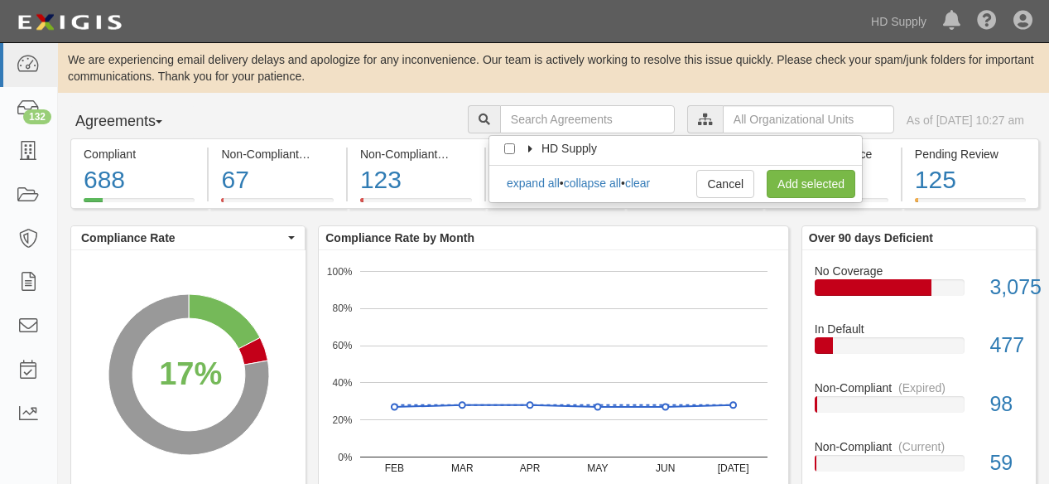
click at [530, 146] on icon at bounding box center [532, 149] width 12 height 7
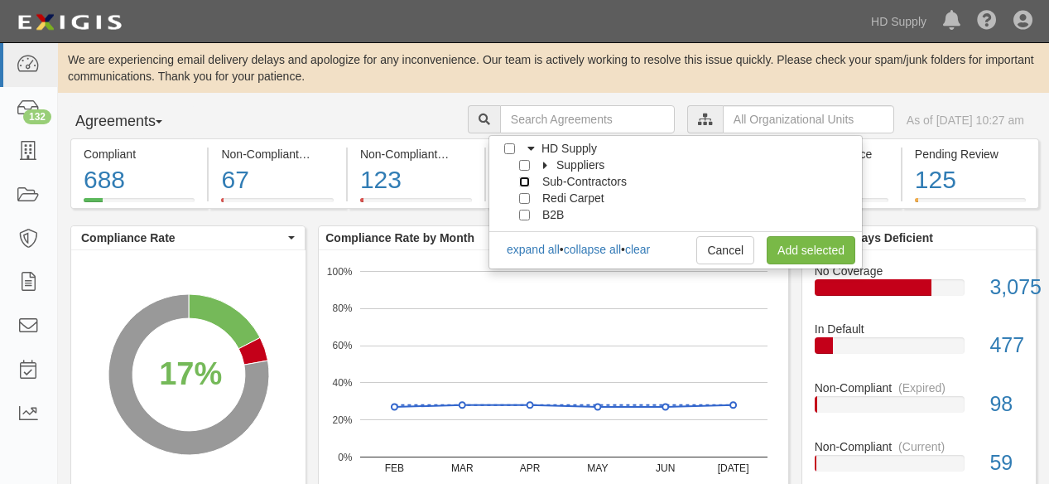
click at [521, 181] on input "Sub-Contractors" at bounding box center [524, 181] width 11 height 11
checkbox input "true"
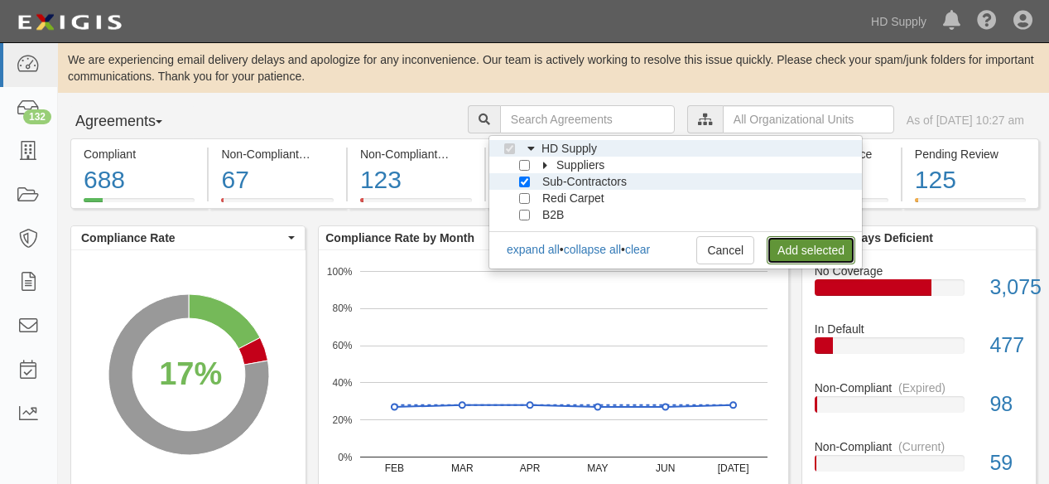
click at [795, 248] on link "Add selected" at bounding box center [811, 250] width 89 height 28
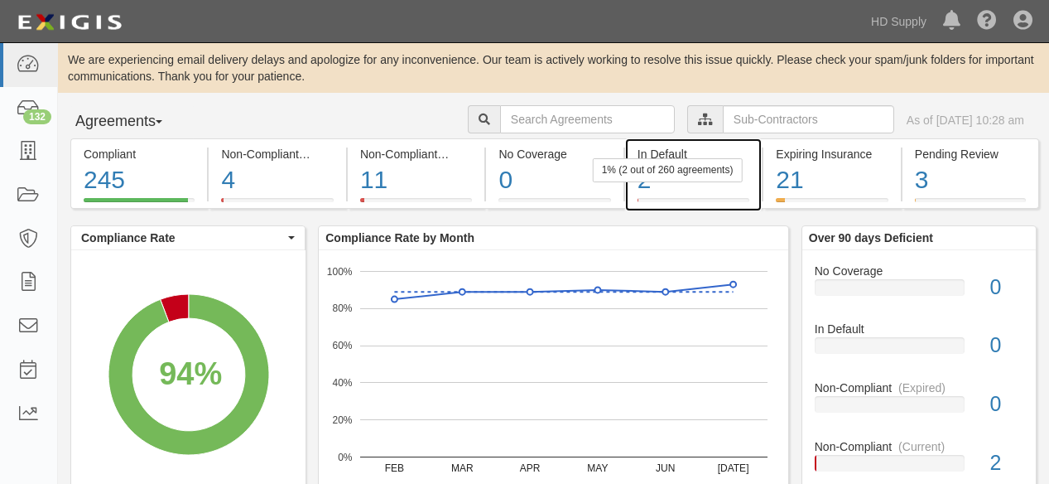
click at [648, 185] on div "2" at bounding box center [694, 180] width 112 height 36
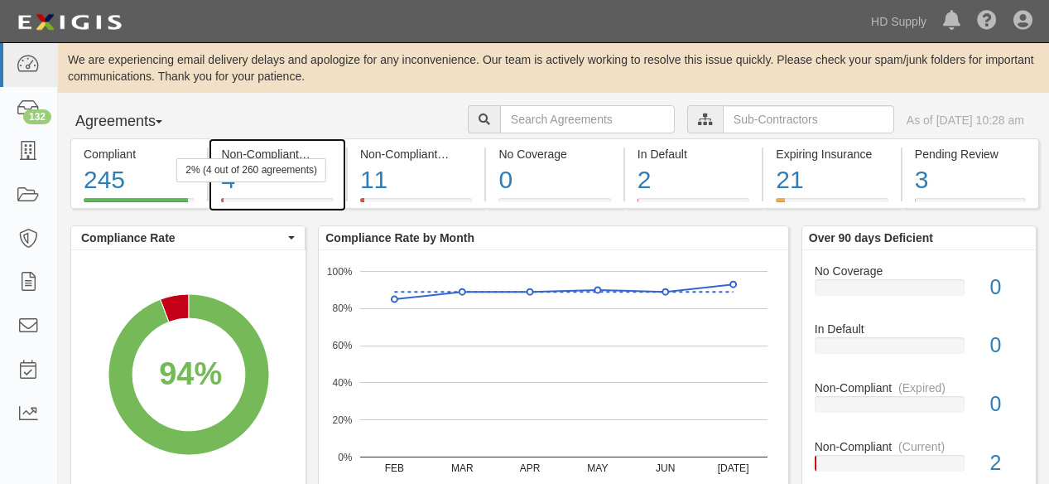
click at [230, 189] on div "4" at bounding box center [277, 180] width 112 height 36
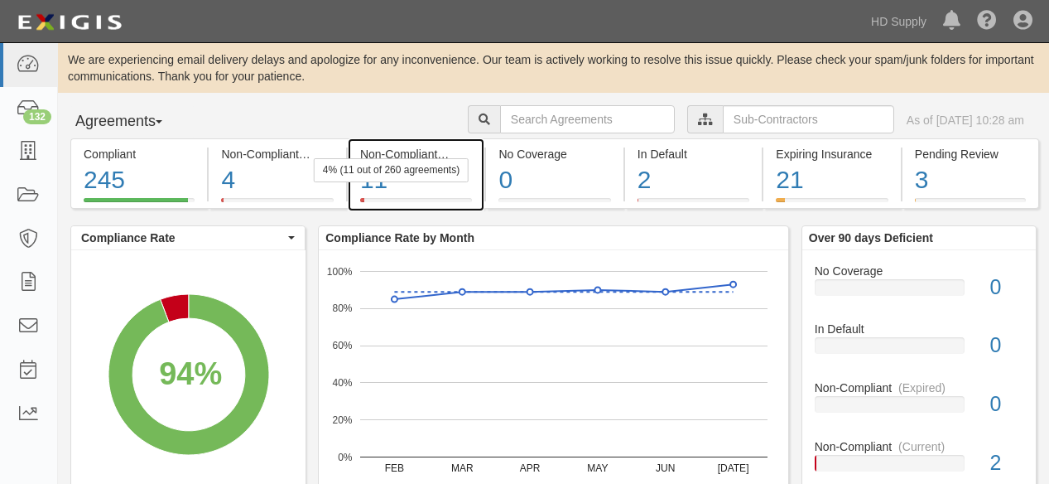
click at [379, 186] on div "11" at bounding box center [416, 180] width 112 height 36
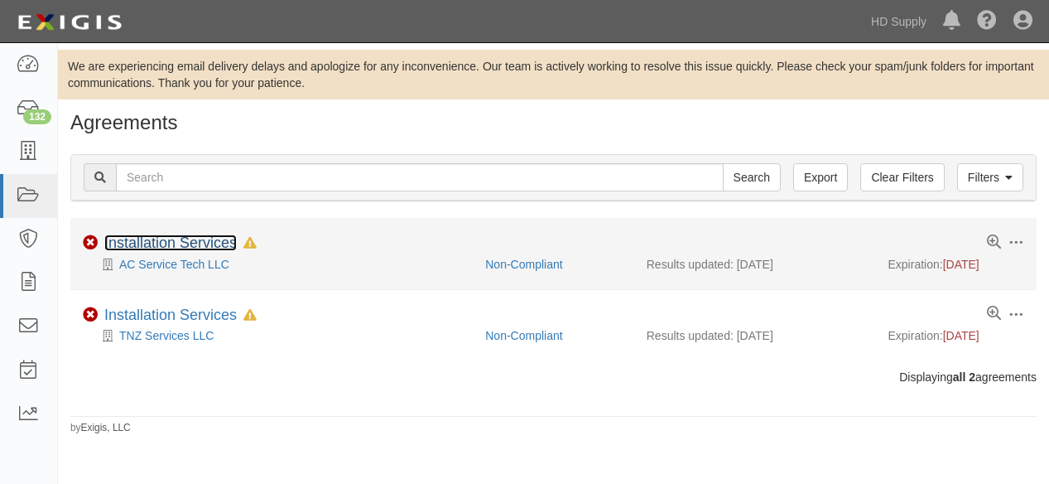
click at [175, 247] on link "Installation Services" at bounding box center [170, 242] width 133 height 17
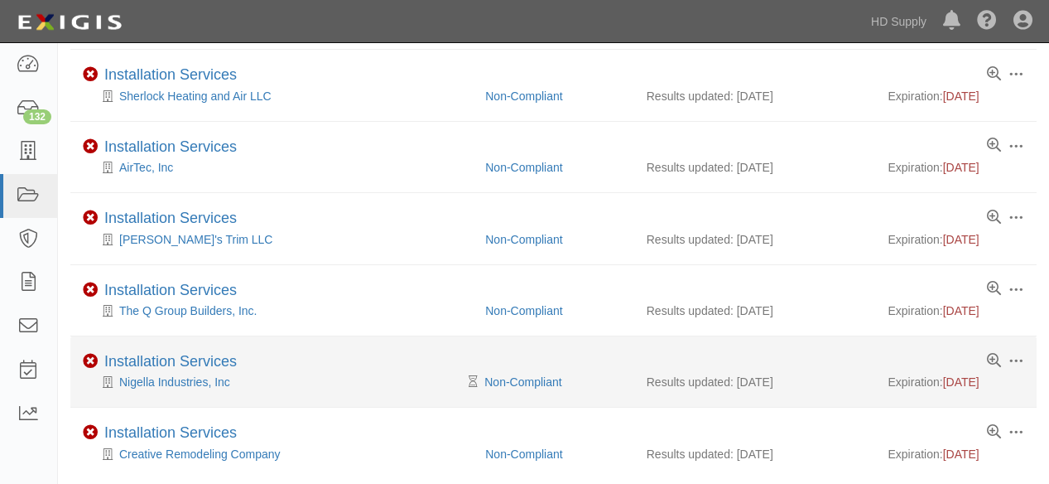
scroll to position [499, 0]
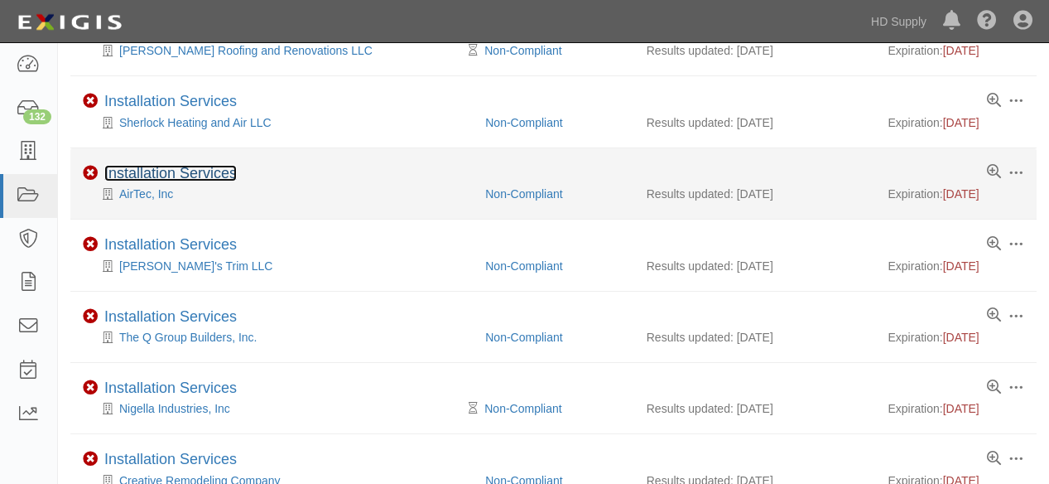
click at [199, 172] on link "Installation Services" at bounding box center [170, 173] width 133 height 17
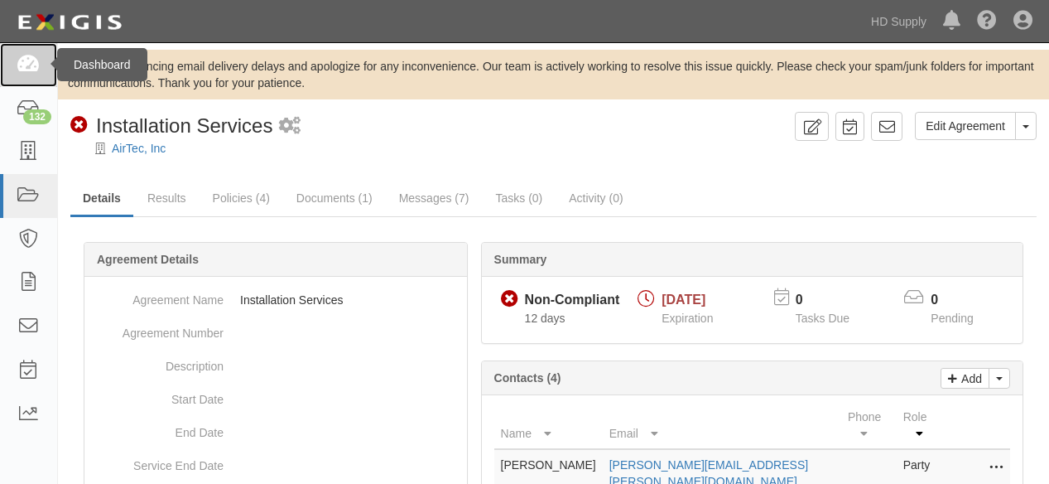
click at [28, 65] on icon at bounding box center [28, 64] width 23 height 19
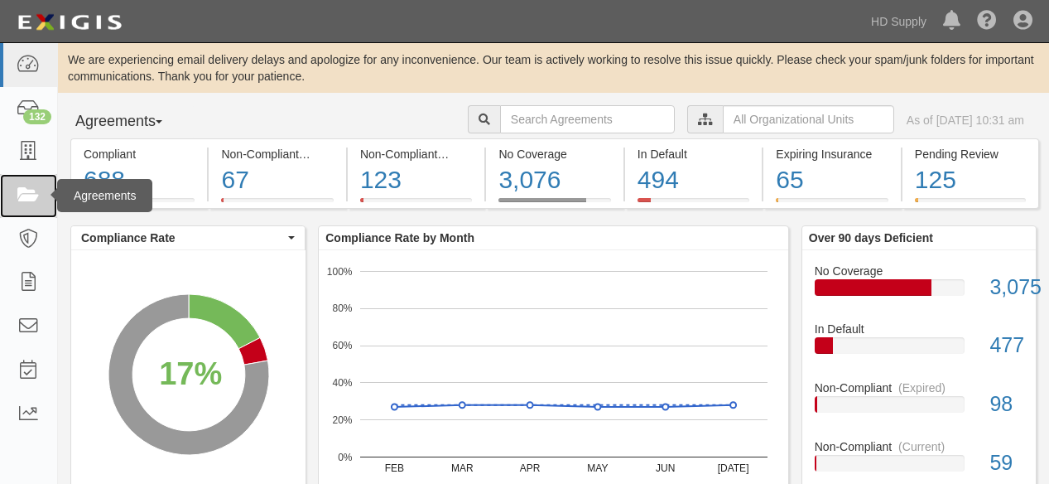
click at [30, 193] on icon at bounding box center [28, 195] width 23 height 19
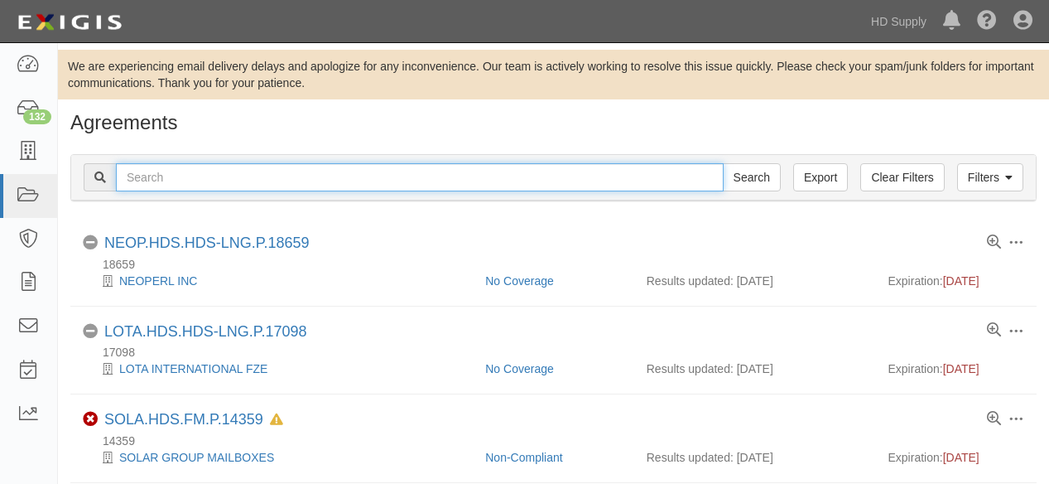
click at [216, 177] on input "text" at bounding box center [420, 177] width 608 height 28
type input "central"
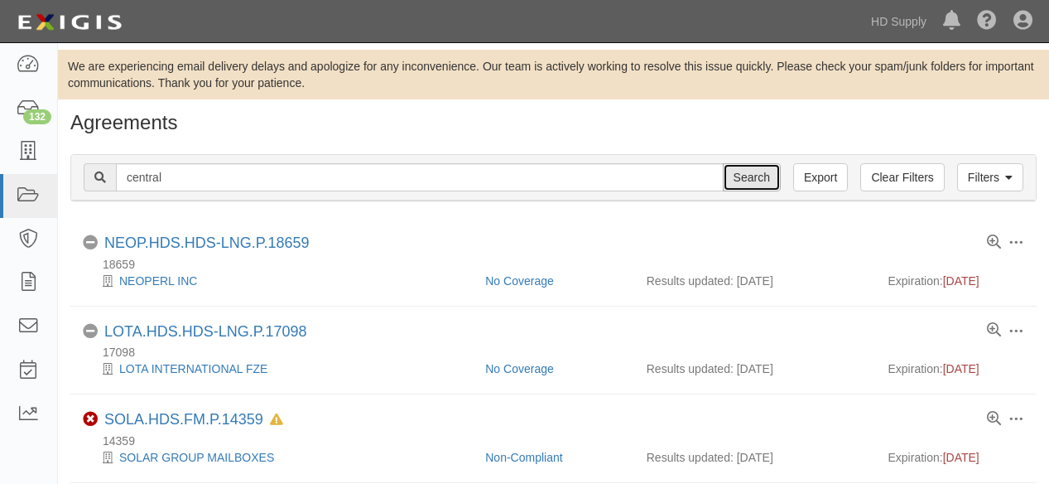
click at [760, 180] on input "Search" at bounding box center [752, 177] width 58 height 28
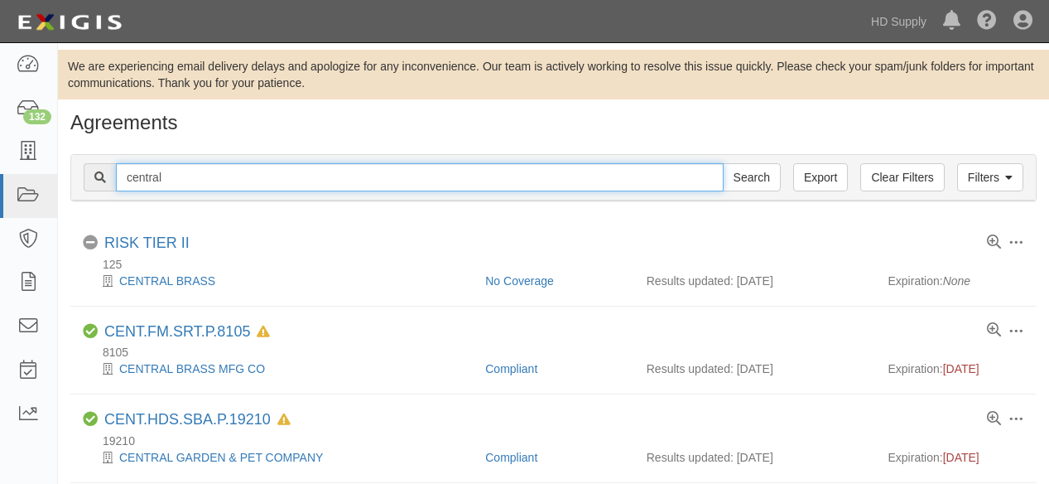
click at [214, 174] on input "central" at bounding box center [420, 177] width 608 height 28
type input "central states"
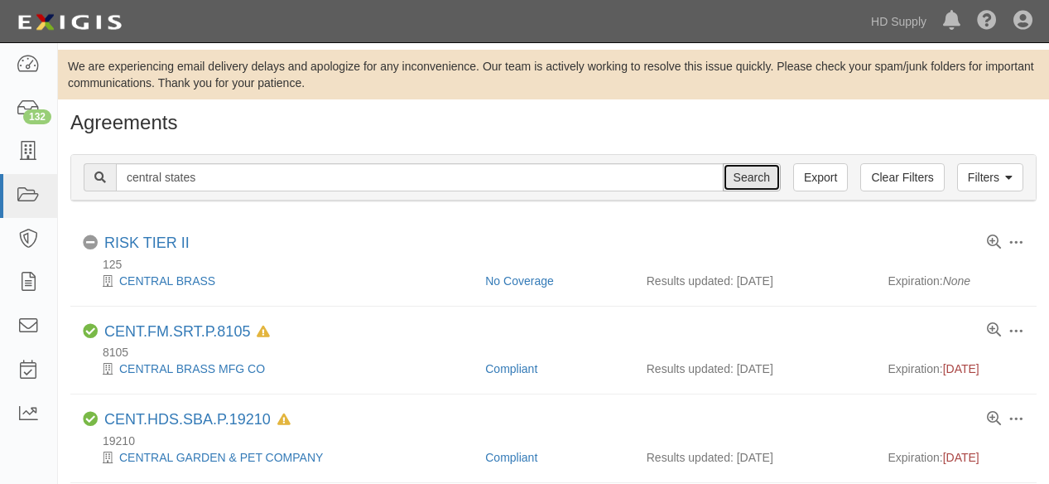
click at [762, 173] on input "Search" at bounding box center [752, 177] width 58 height 28
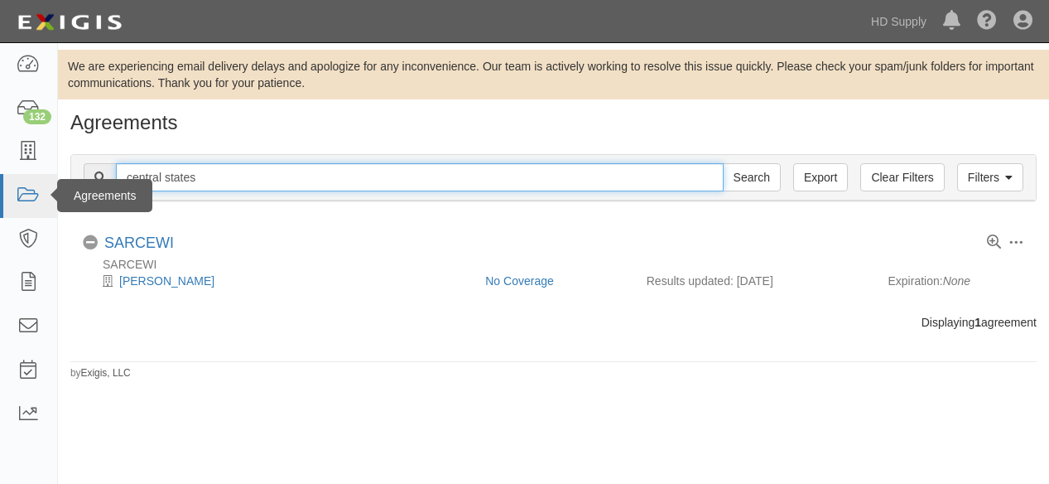
drag, startPoint x: 207, startPoint y: 181, endPoint x: 42, endPoint y: 195, distance: 165.5
click at [45, 195] on body "Toggle navigation Dashboard 132 Inbox Parties Agreements Coverages Documents Me…" at bounding box center [524, 242] width 1049 height 485
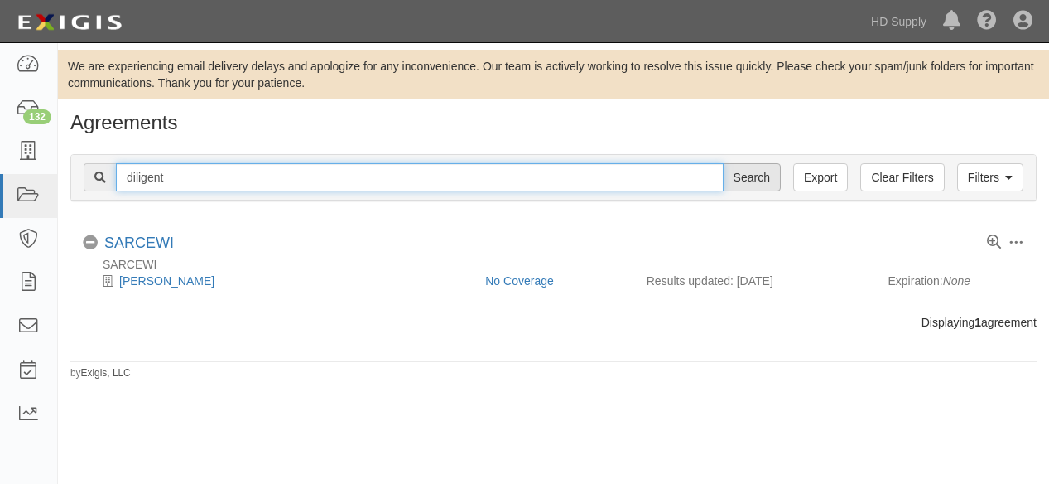
type input "diligent"
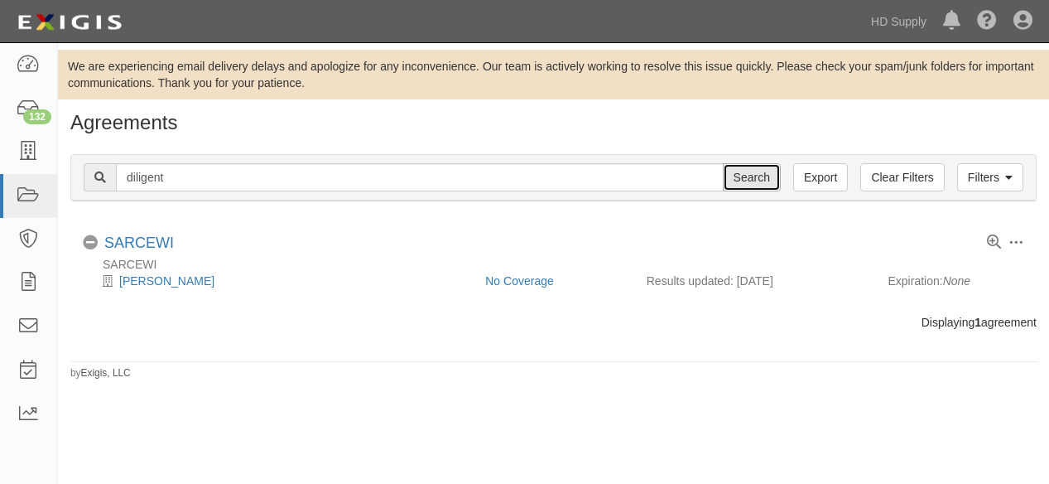
click at [754, 175] on input "Search" at bounding box center [752, 177] width 58 height 28
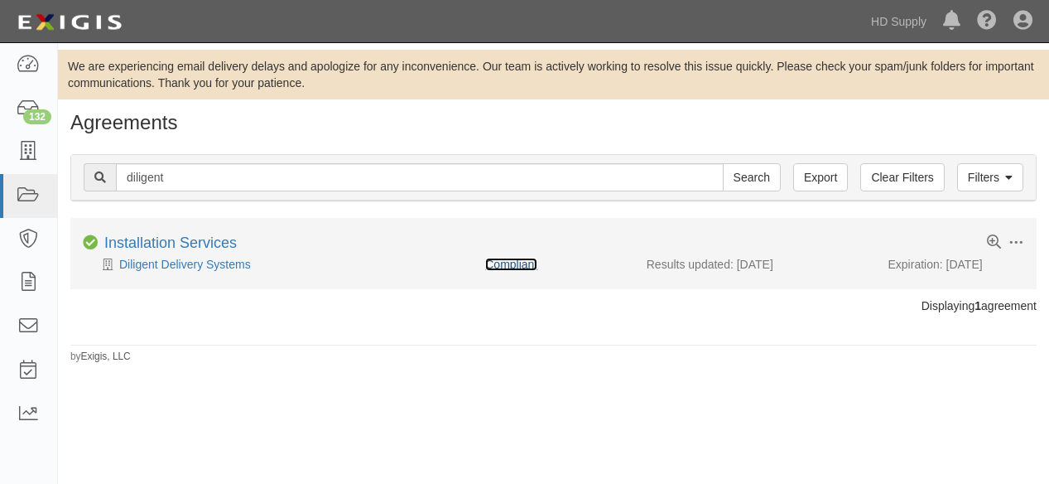
click at [508, 261] on link "Compliant" at bounding box center [511, 264] width 52 height 13
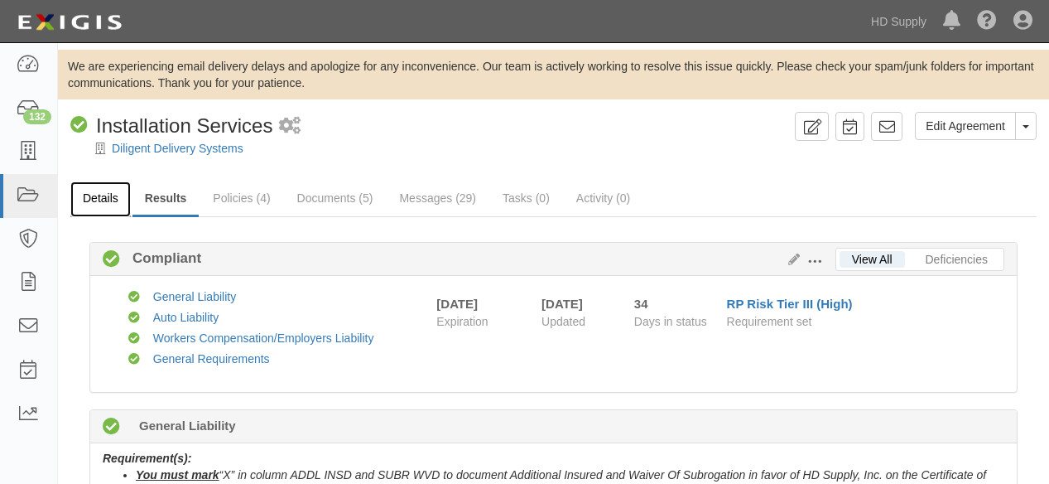
click at [99, 201] on link "Details" at bounding box center [100, 199] width 60 height 36
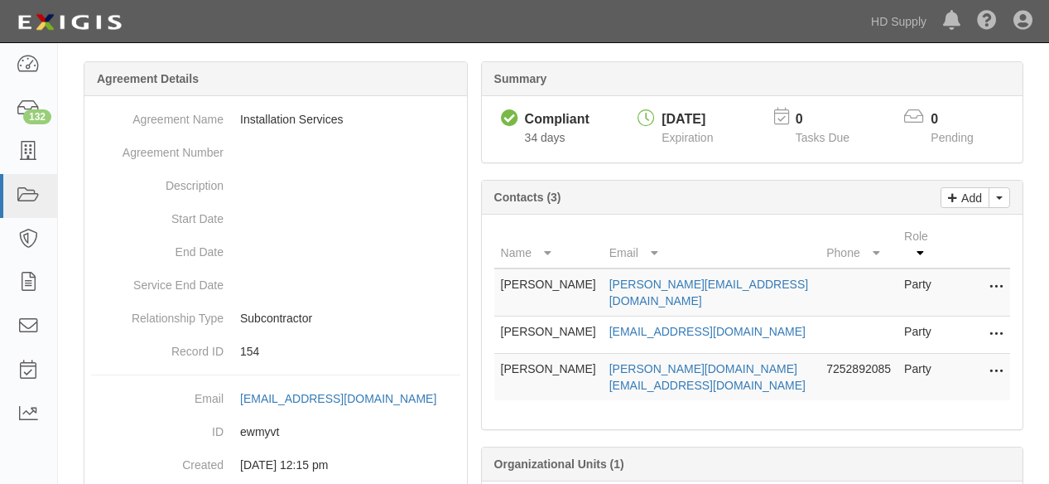
scroll to position [184, 0]
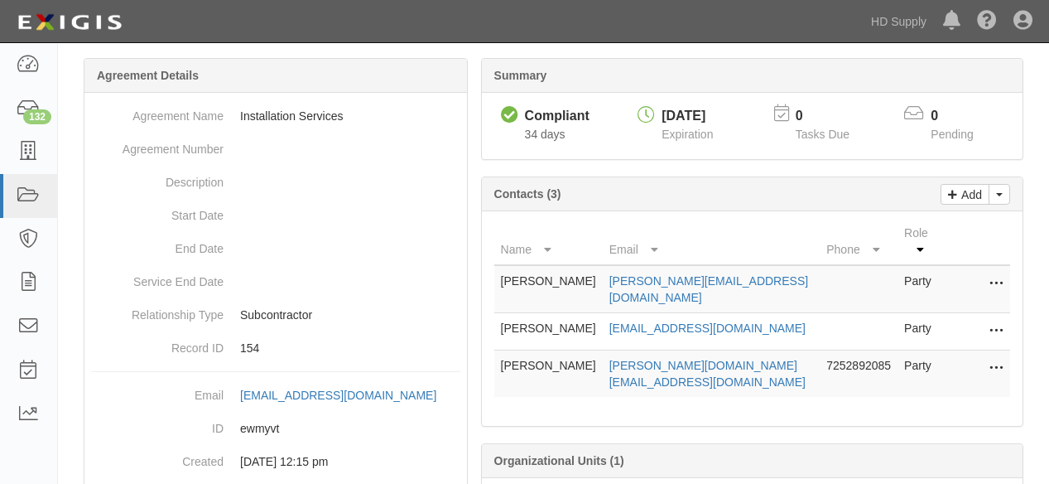
click at [997, 358] on icon at bounding box center [996, 369] width 13 height 22
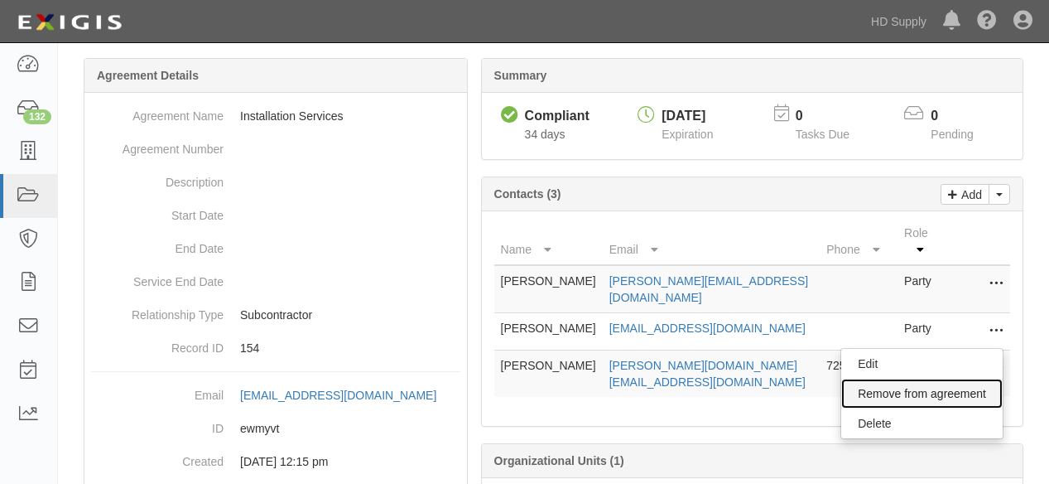
click at [881, 378] on link "Remove from agreement" at bounding box center [921, 393] width 161 height 30
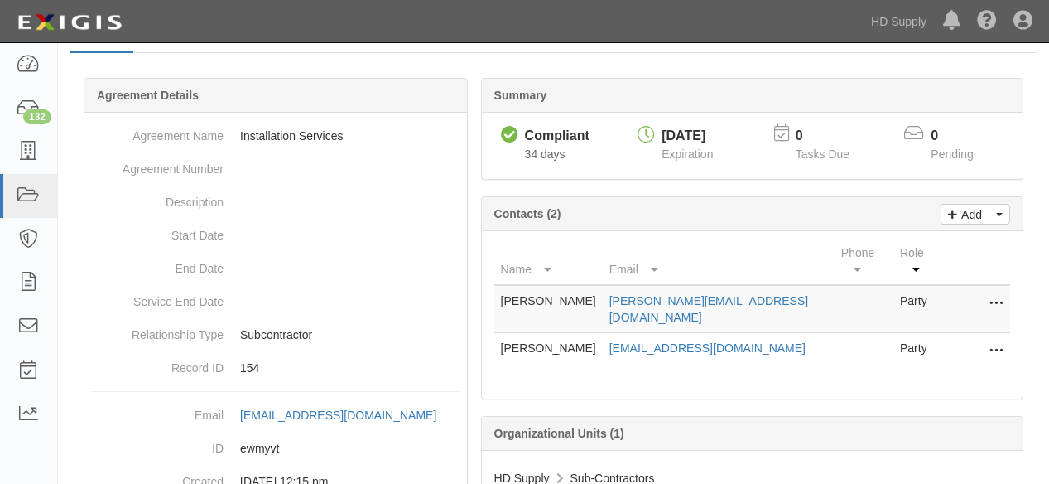
scroll to position [184, 0]
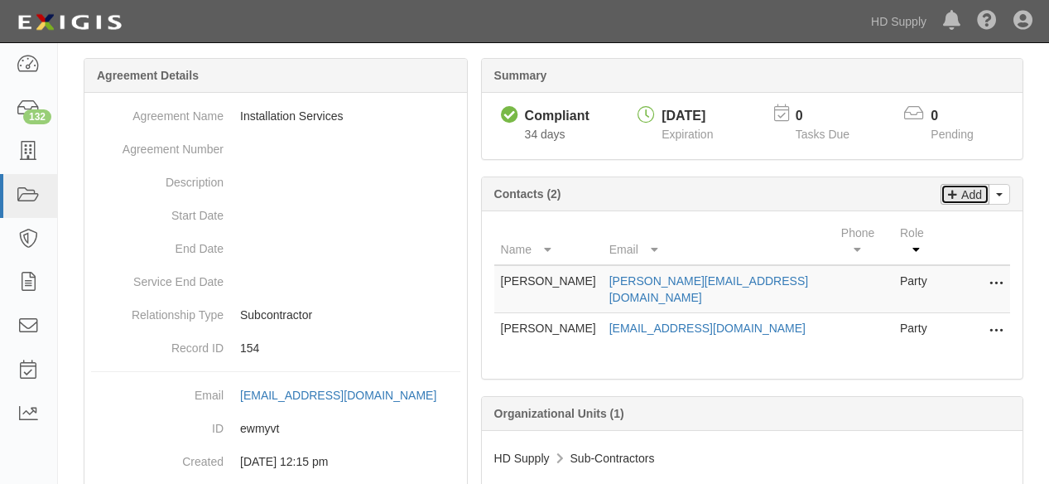
click at [963, 194] on p "Add" at bounding box center [969, 194] width 25 height 19
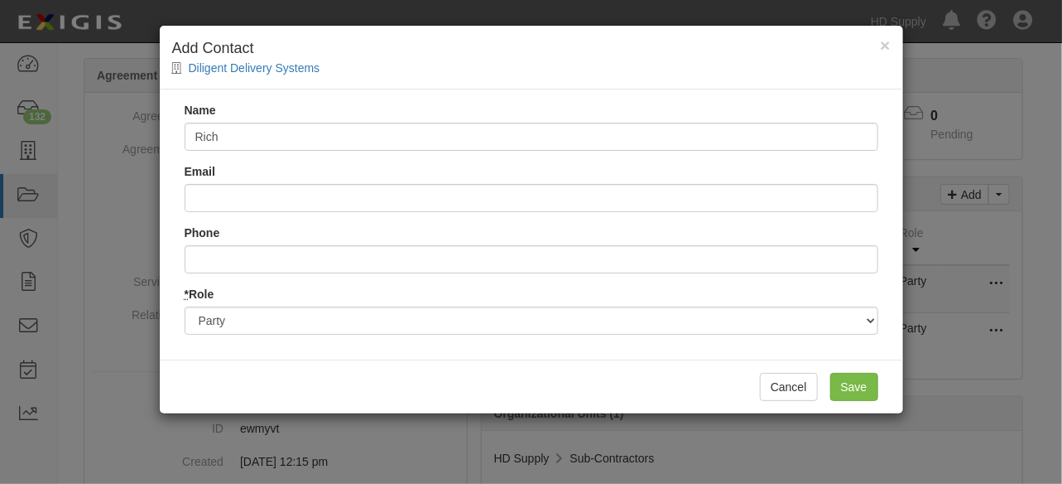
type input "Rich Phalen"
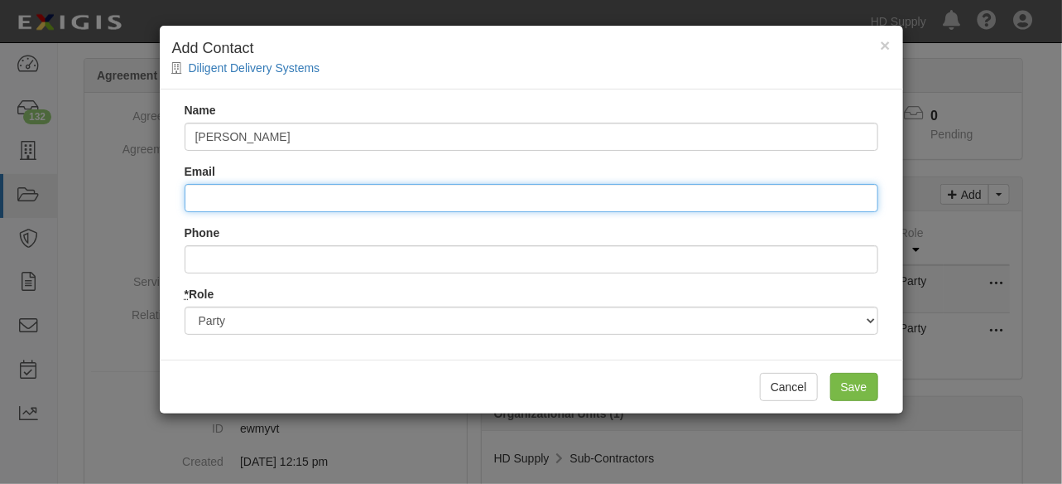
click at [302, 209] on input "Email" at bounding box center [532, 198] width 694 height 28
type input "[EMAIL_ADDRESS][PERSON_NAME][DOMAIN_NAME]"
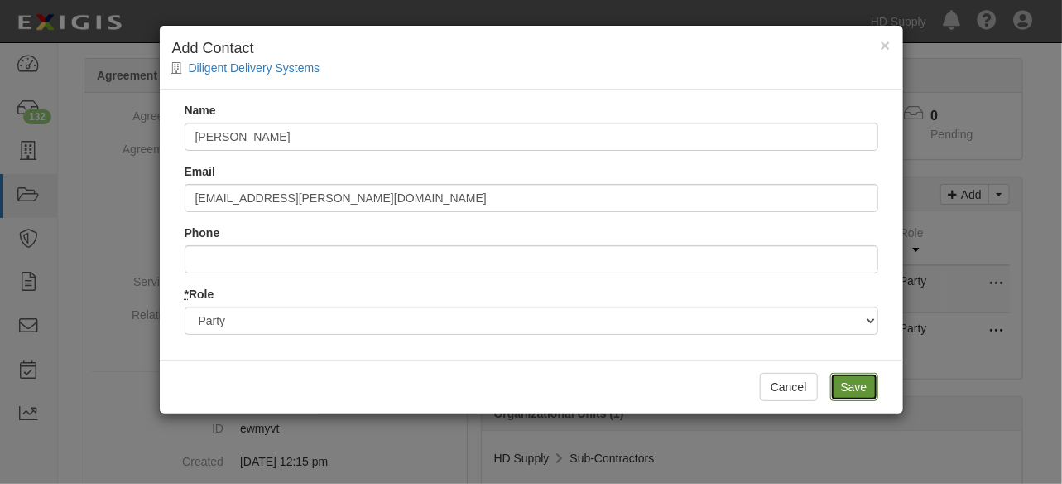
click at [854, 383] on input "Save" at bounding box center [855, 387] width 48 height 28
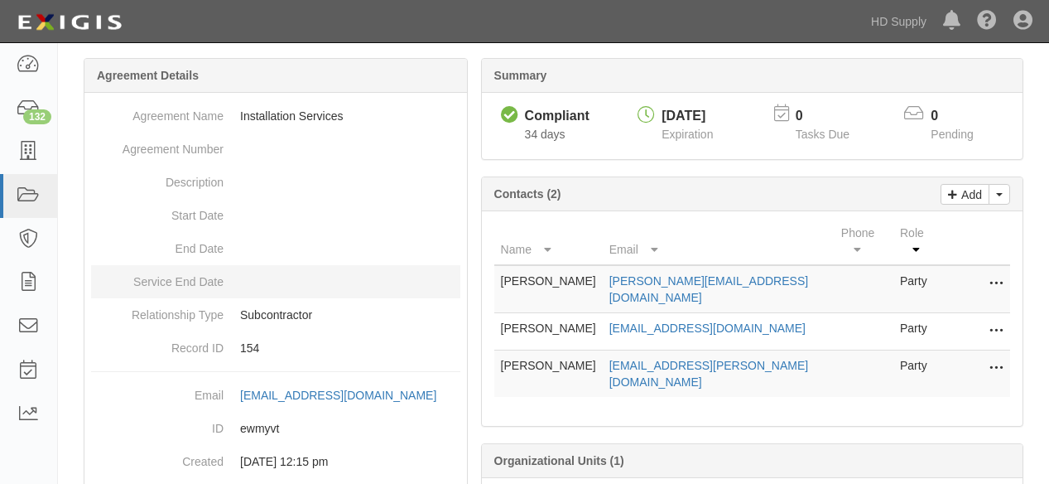
scroll to position [0, 0]
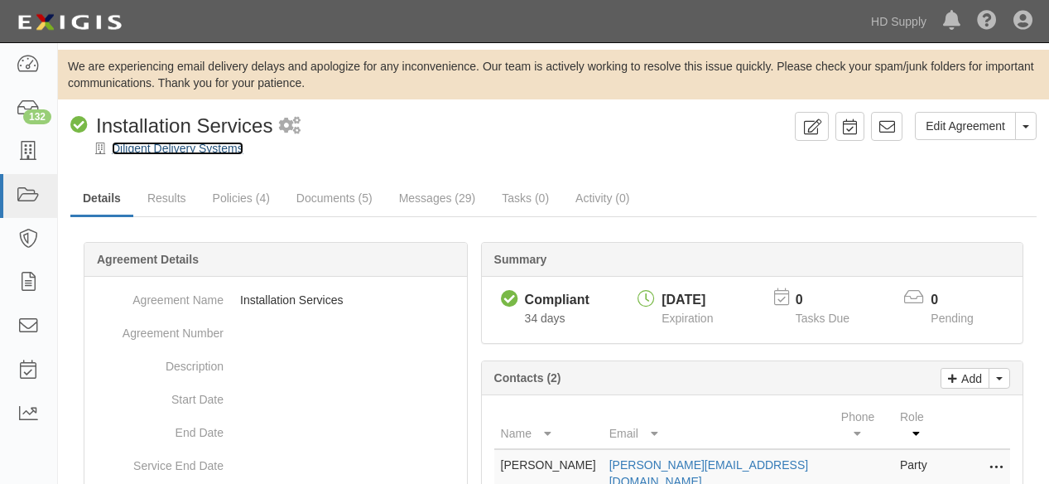
click at [130, 147] on link "Diligent Delivery Systems" at bounding box center [178, 148] width 132 height 13
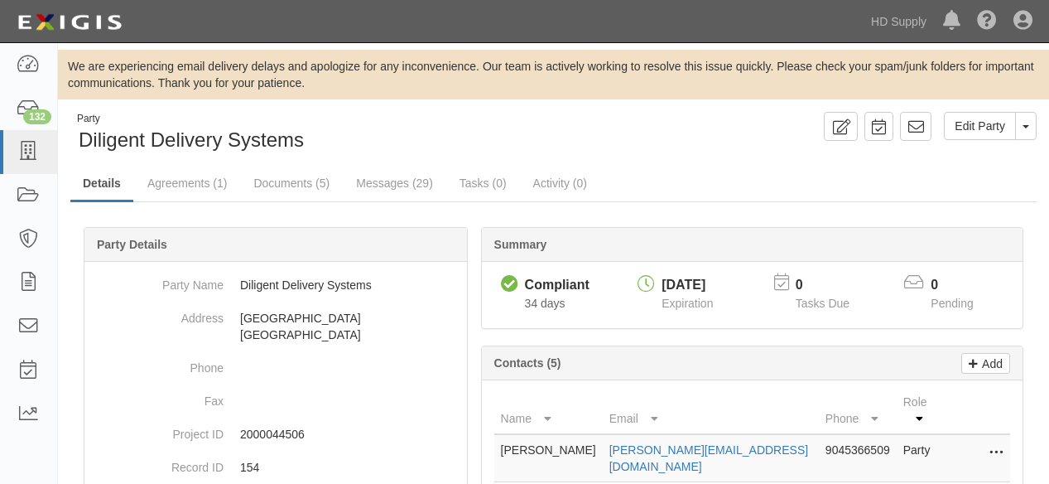
scroll to position [184, 0]
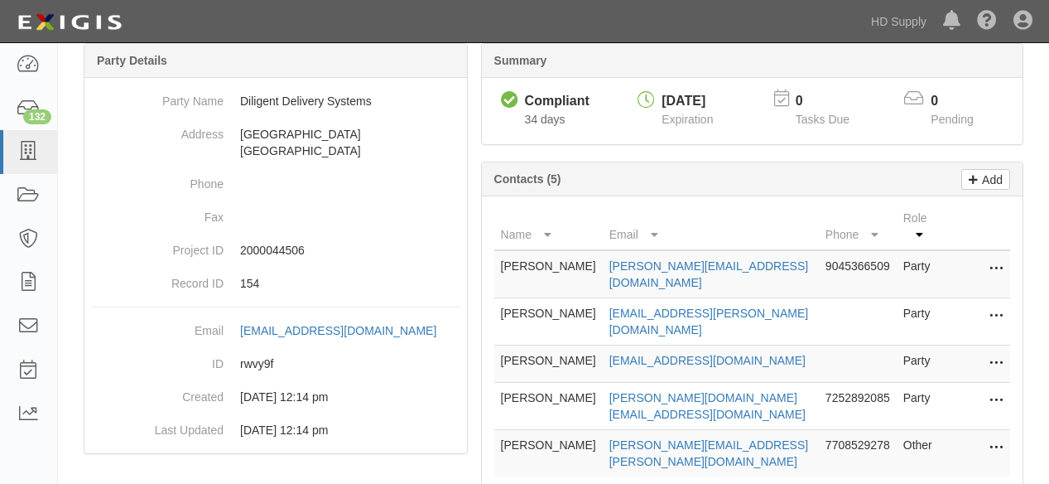
click at [1002, 390] on icon at bounding box center [996, 401] width 13 height 22
click at [924, 411] on link "Delete" at bounding box center [937, 426] width 131 height 30
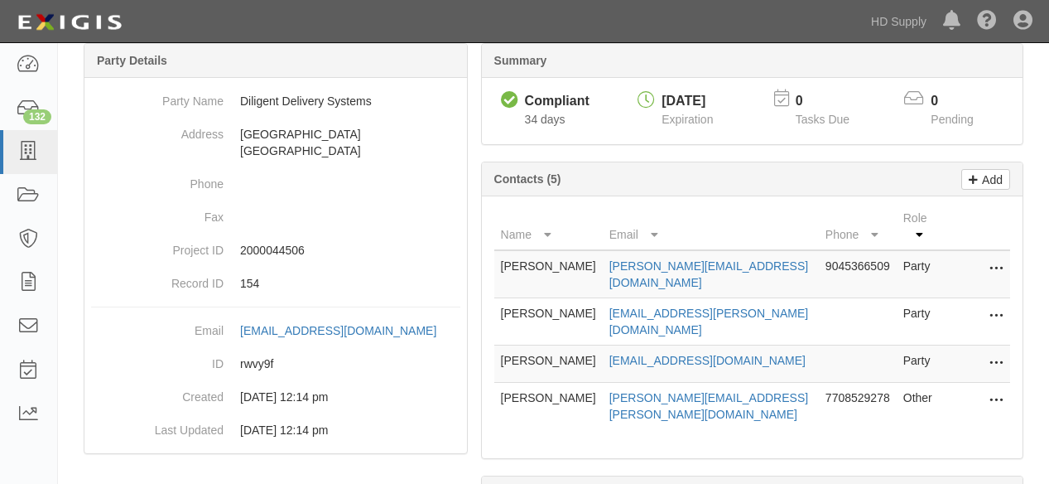
click at [1005, 383] on td "Edit Delete" at bounding box center [977, 406] width 66 height 47
click at [1002, 390] on icon at bounding box center [996, 401] width 13 height 22
click at [952, 411] on link "Delete" at bounding box center [937, 426] width 131 height 30
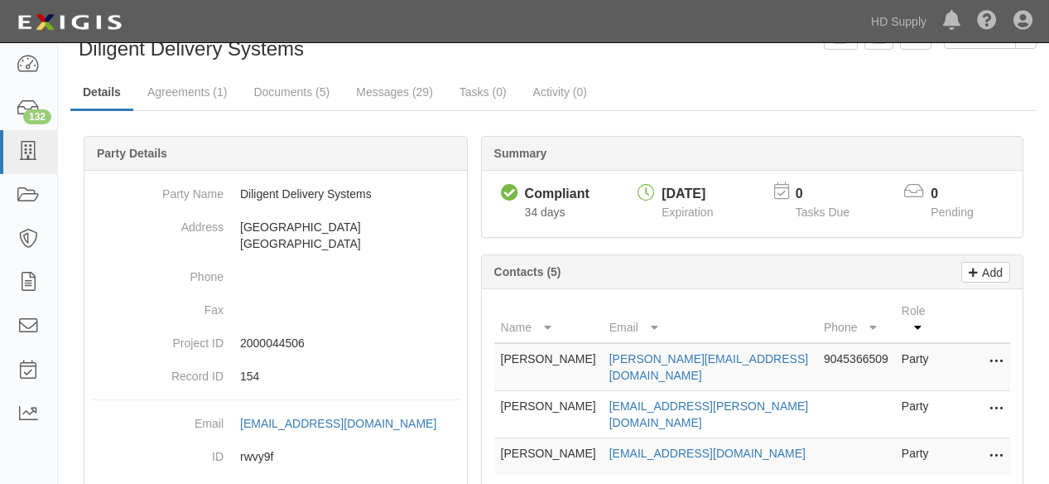
scroll to position [0, 0]
